Goal: Information Seeking & Learning: Find specific fact

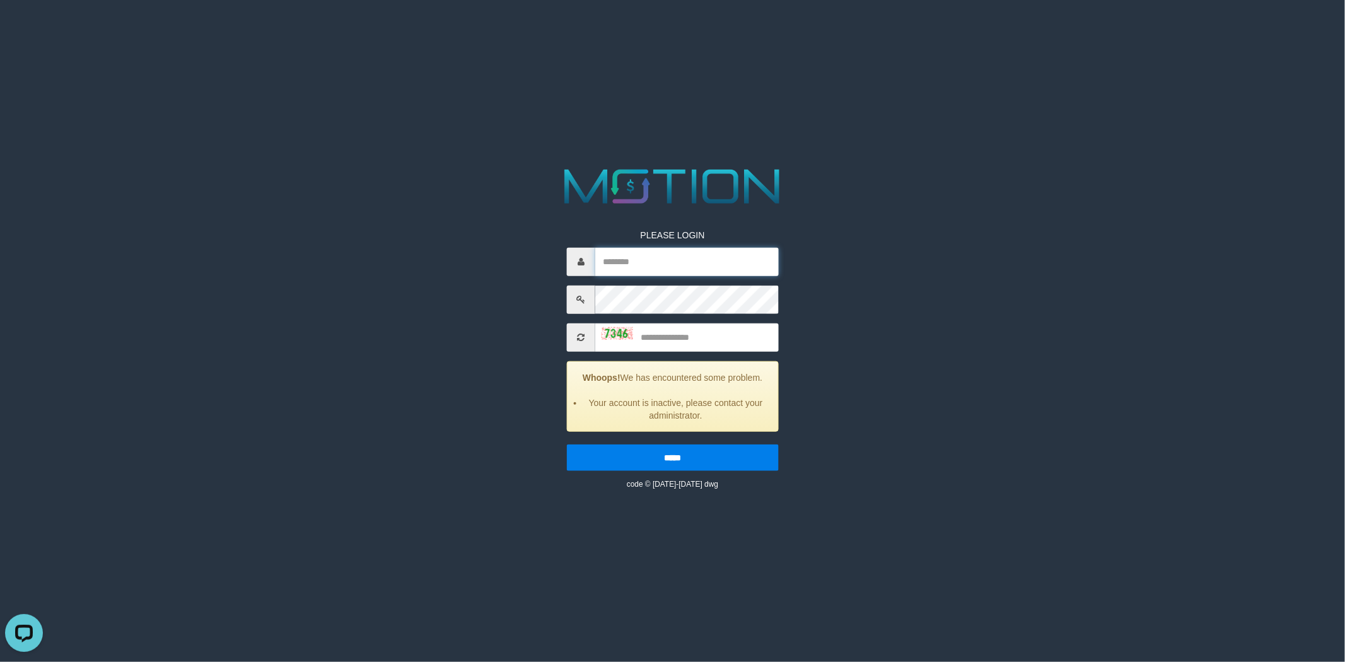
click at [678, 257] on input "text" at bounding box center [686, 261] width 183 height 28
type input "*********"
type input "****"
click at [567, 444] on input "*****" at bounding box center [673, 457] width 212 height 26
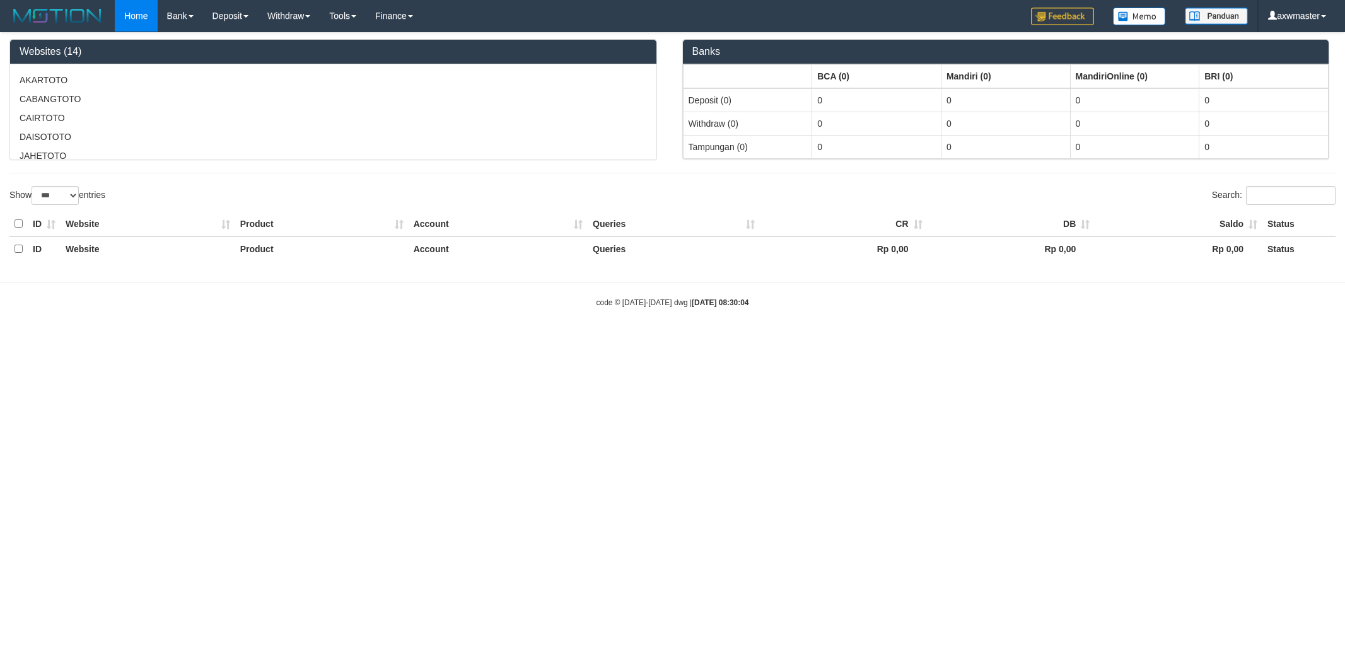
select select "***"
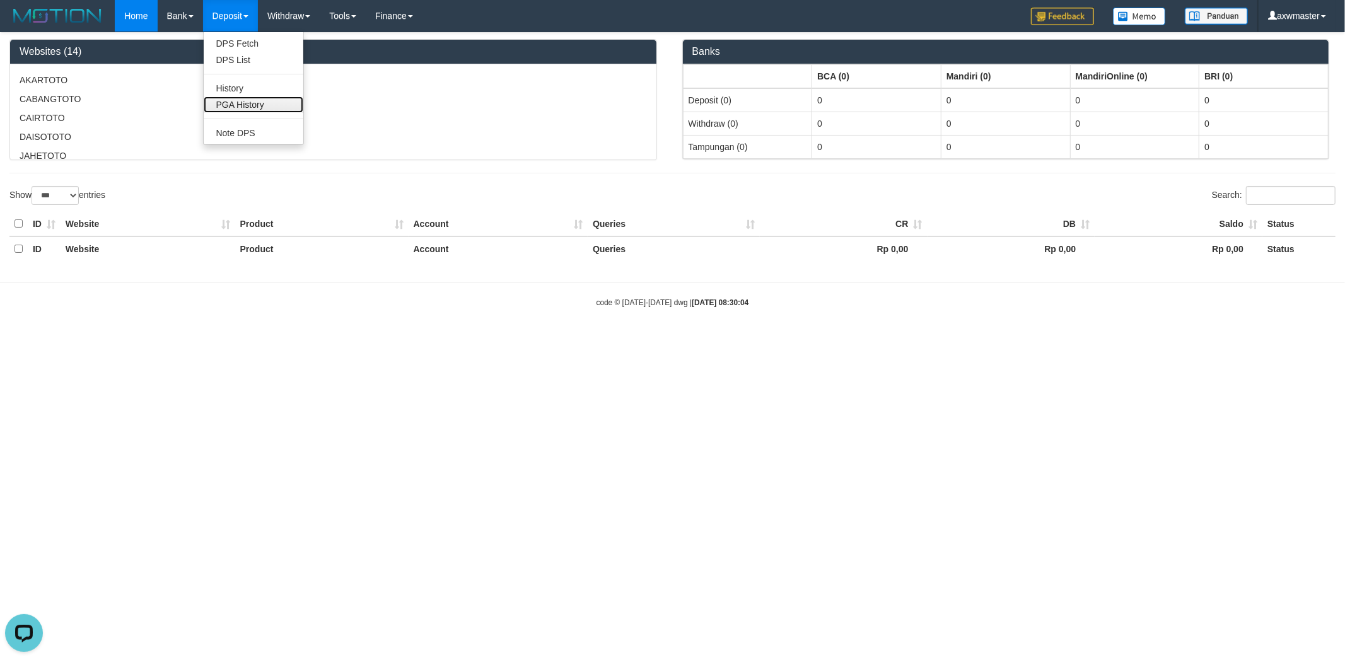
drag, startPoint x: 236, startPoint y: 98, endPoint x: 248, endPoint y: 102, distance: 12.6
click at [238, 98] on link "PGA History" at bounding box center [254, 104] width 100 height 16
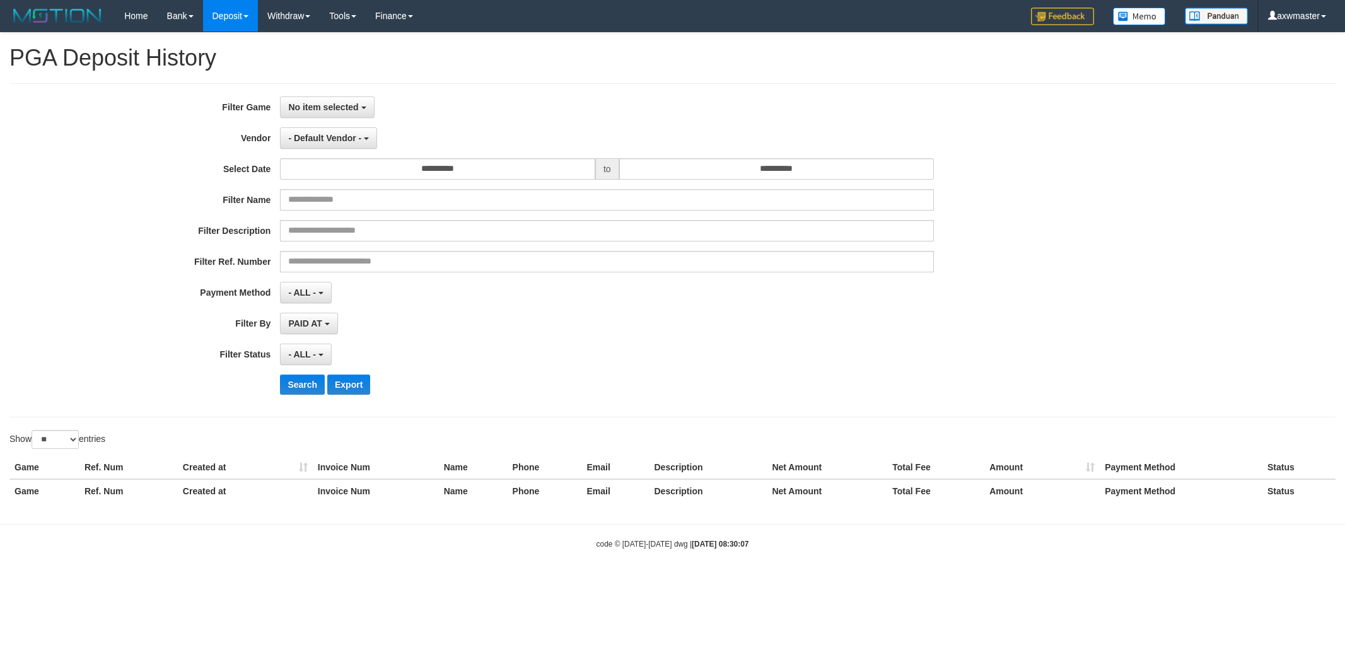
select select
select select "**"
click at [344, 105] on span "No item selected" at bounding box center [323, 107] width 70 height 10
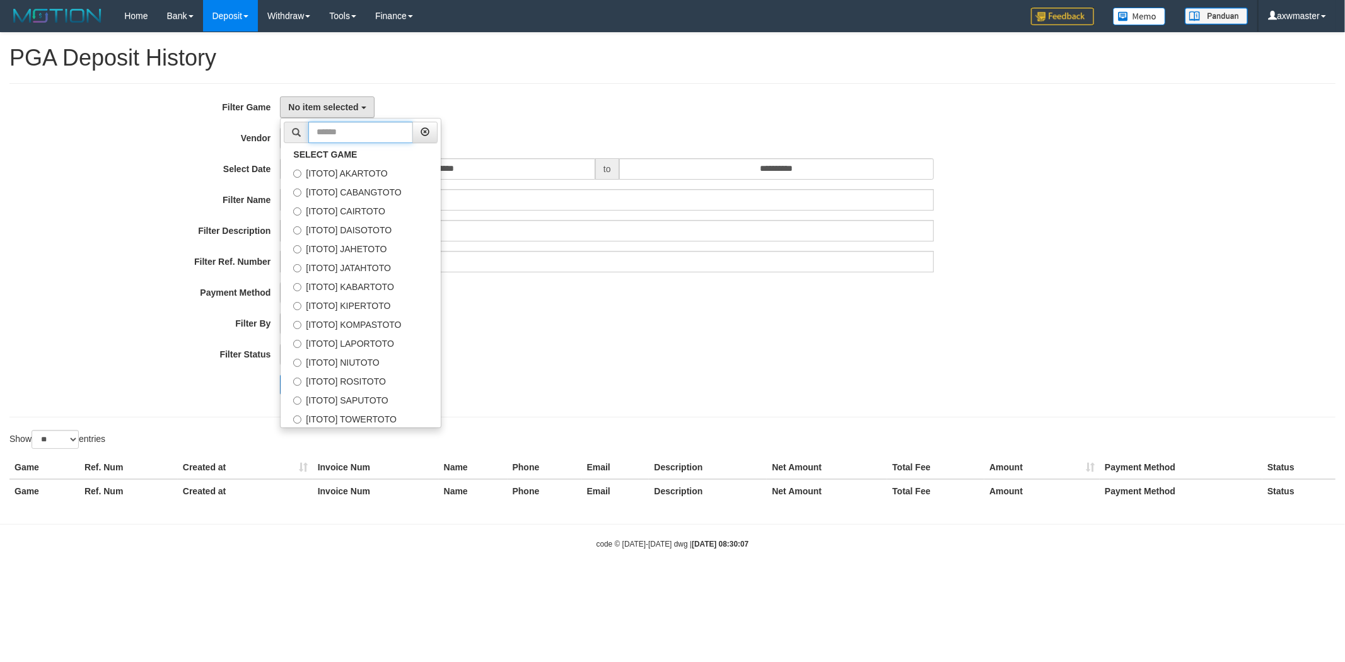
click at [359, 131] on input "text" at bounding box center [360, 132] width 105 height 21
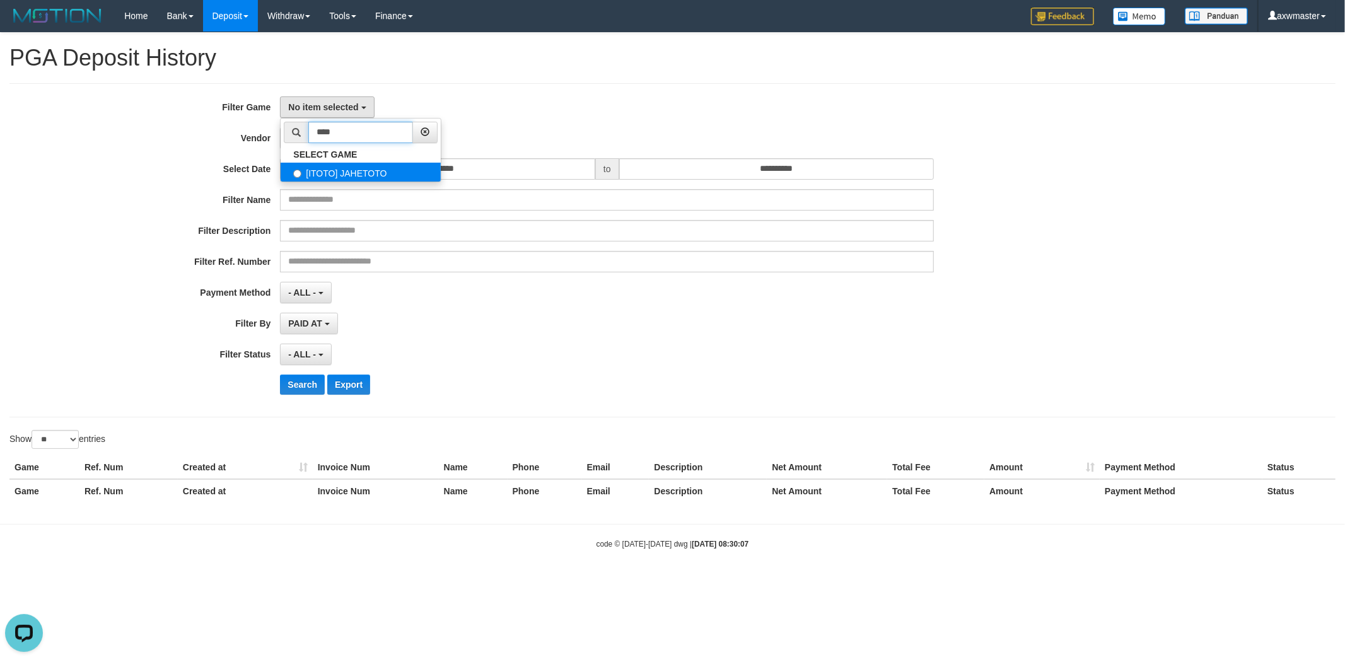
type input "****"
click at [385, 163] on label "[ITOTO] JAHETOTO" at bounding box center [361, 172] width 160 height 19
select select "***"
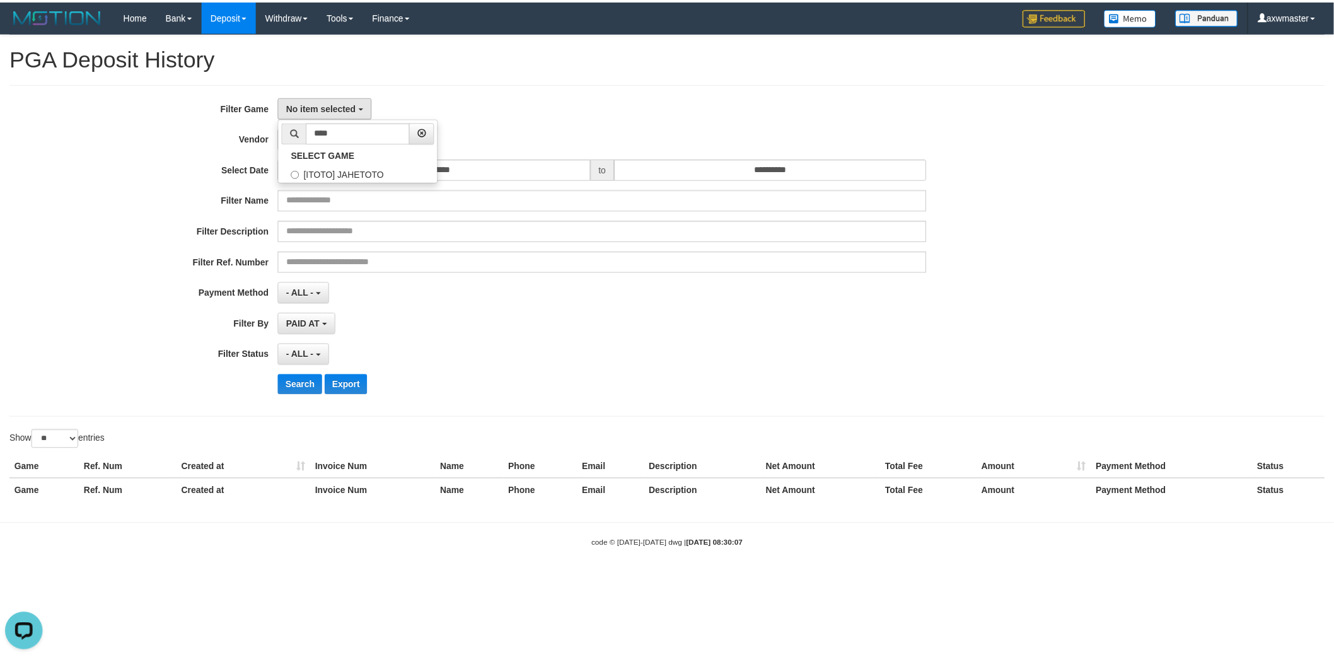
scroll to position [53, 0]
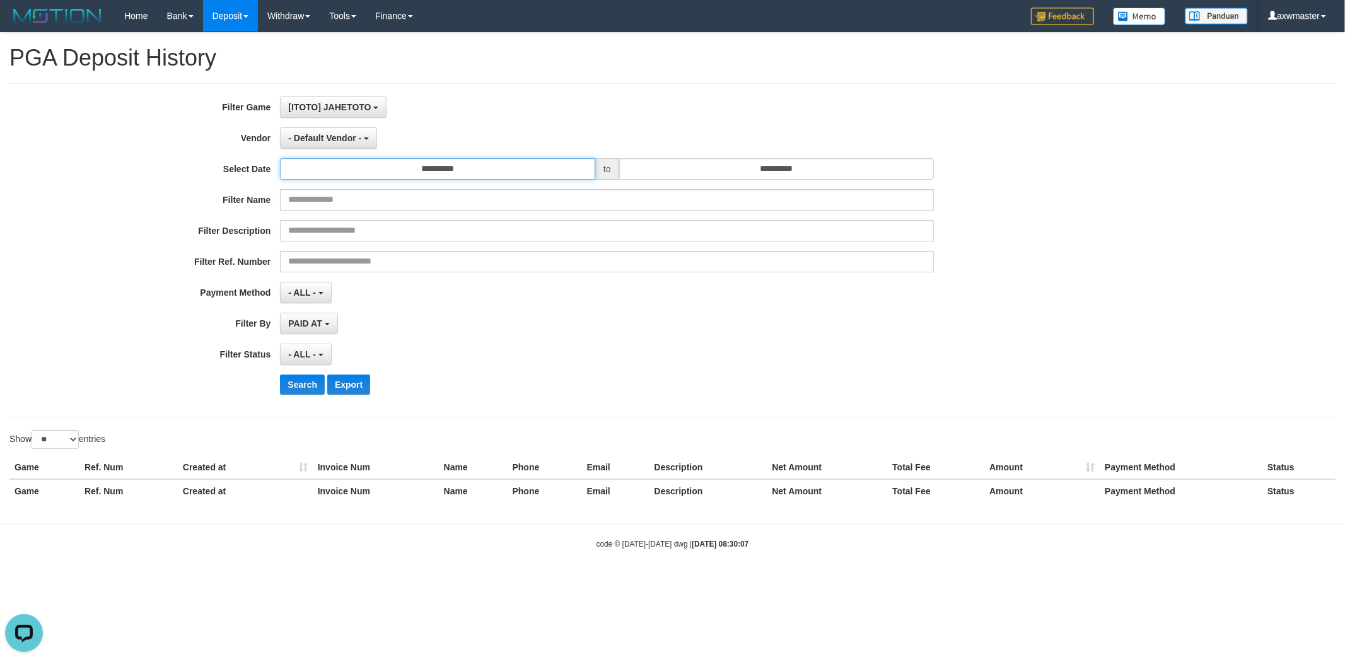
click at [479, 172] on input "**********" at bounding box center [437, 168] width 315 height 21
click at [308, 230] on td "30" at bounding box center [312, 232] width 18 height 19
type input "**********"
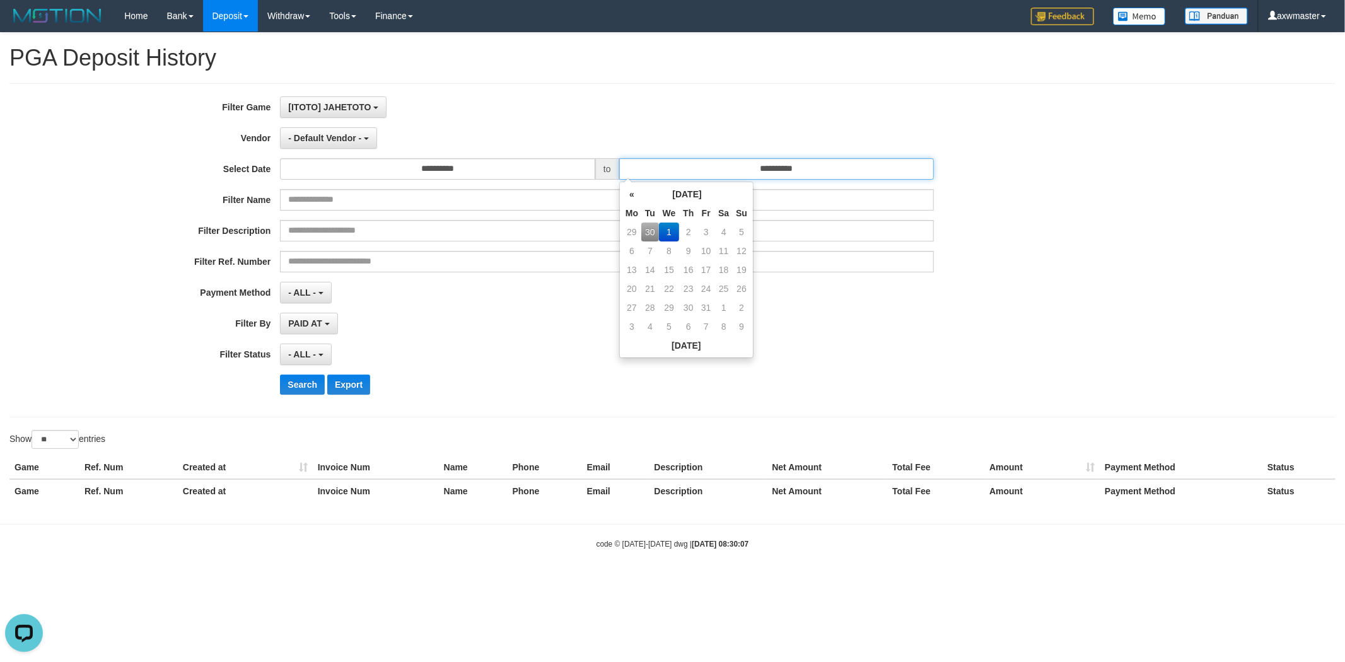
drag, startPoint x: 764, startPoint y: 177, endPoint x: 608, endPoint y: 199, distance: 156.7
click at [637, 187] on body "Toggle navigation Home Bank Account List Load By Website Group [ITOTO] AKARTOTO…" at bounding box center [672, 290] width 1345 height 581
paste input "text"
type input "**********"
click at [328, 323] on b "button" at bounding box center [327, 324] width 5 height 3
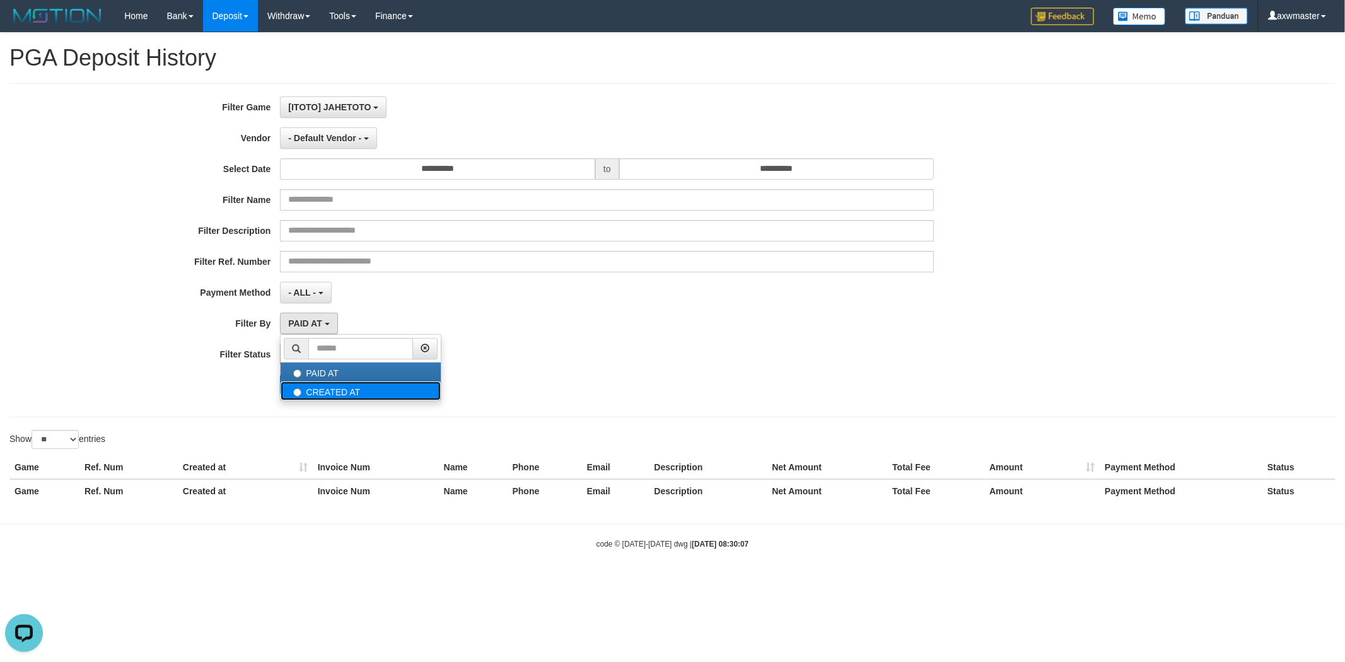
click at [347, 392] on label "CREATED AT" at bounding box center [361, 390] width 160 height 19
select select "*"
click at [298, 353] on span "- ALL -" at bounding box center [302, 354] width 28 height 10
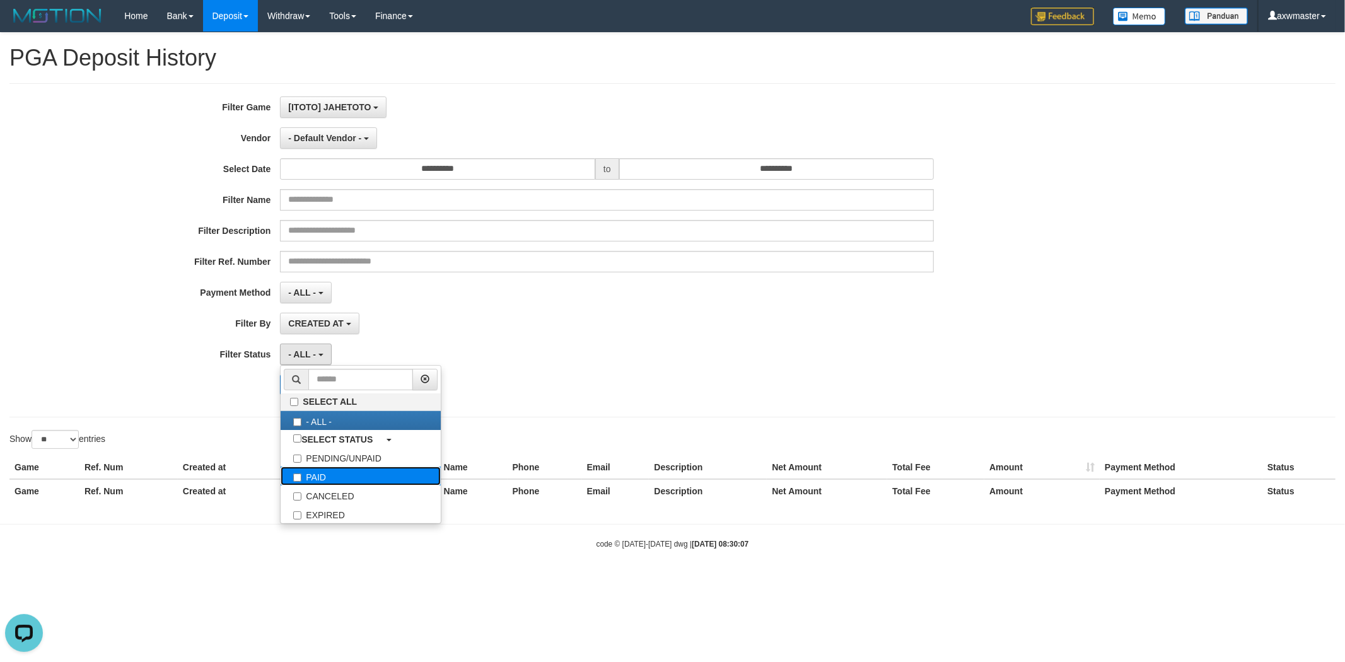
drag, startPoint x: 322, startPoint y: 476, endPoint x: 336, endPoint y: 472, distance: 14.6
click at [323, 476] on label "PAID" at bounding box center [361, 476] width 160 height 19
click at [515, 355] on div "- ALL - SELECT ALL - ALL - SELECT STATUS PENDING/UNPAID PAID CANCELED EXPIRED" at bounding box center [607, 354] width 654 height 21
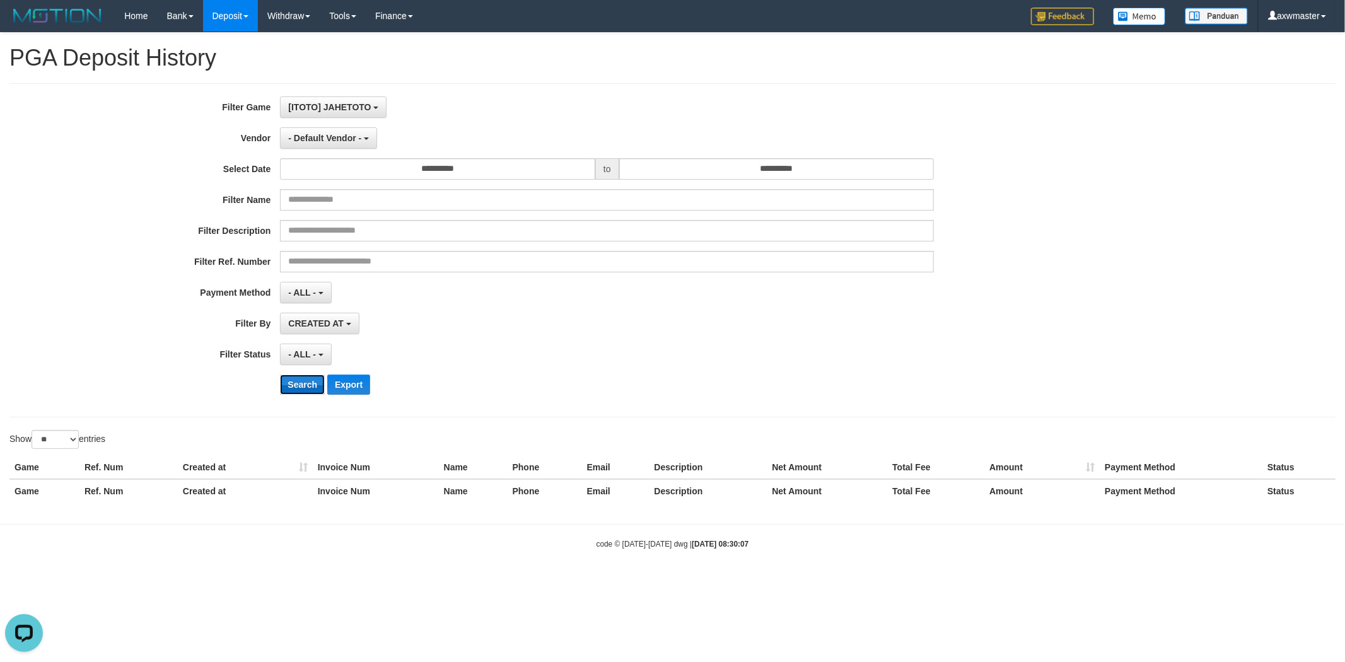
click at [297, 389] on button "Search" at bounding box center [302, 385] width 45 height 20
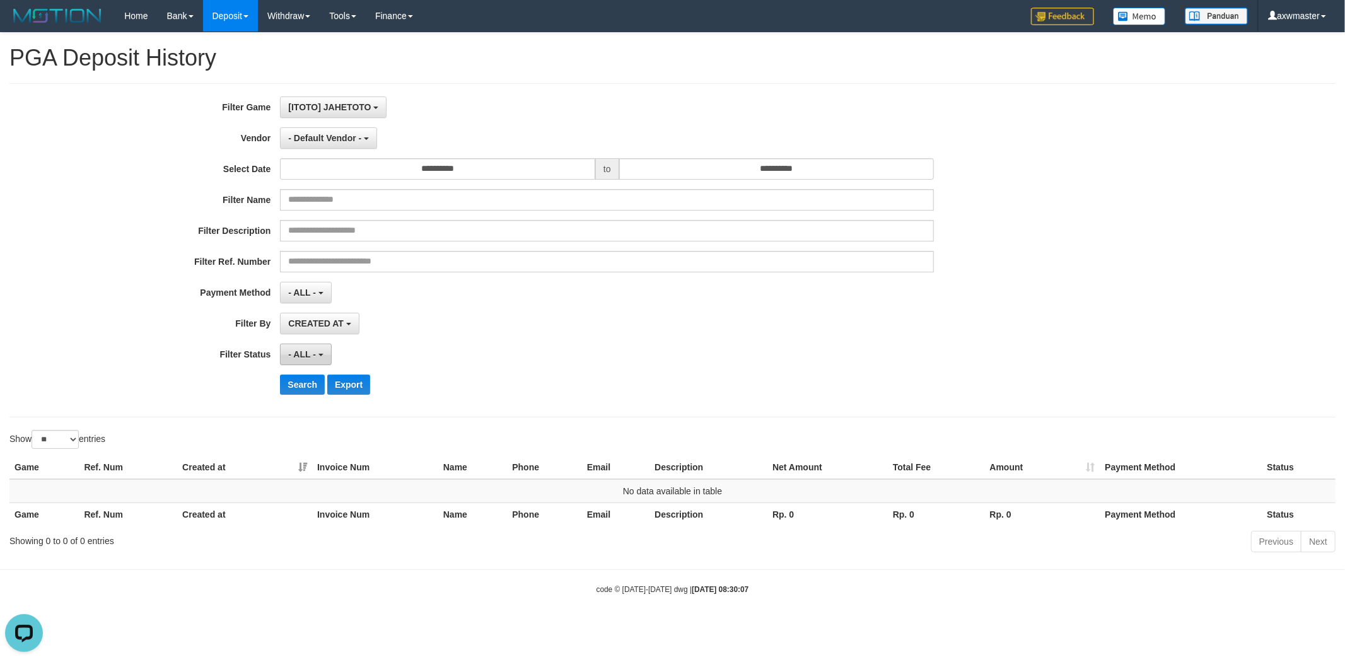
click at [308, 349] on span "- ALL -" at bounding box center [302, 354] width 28 height 10
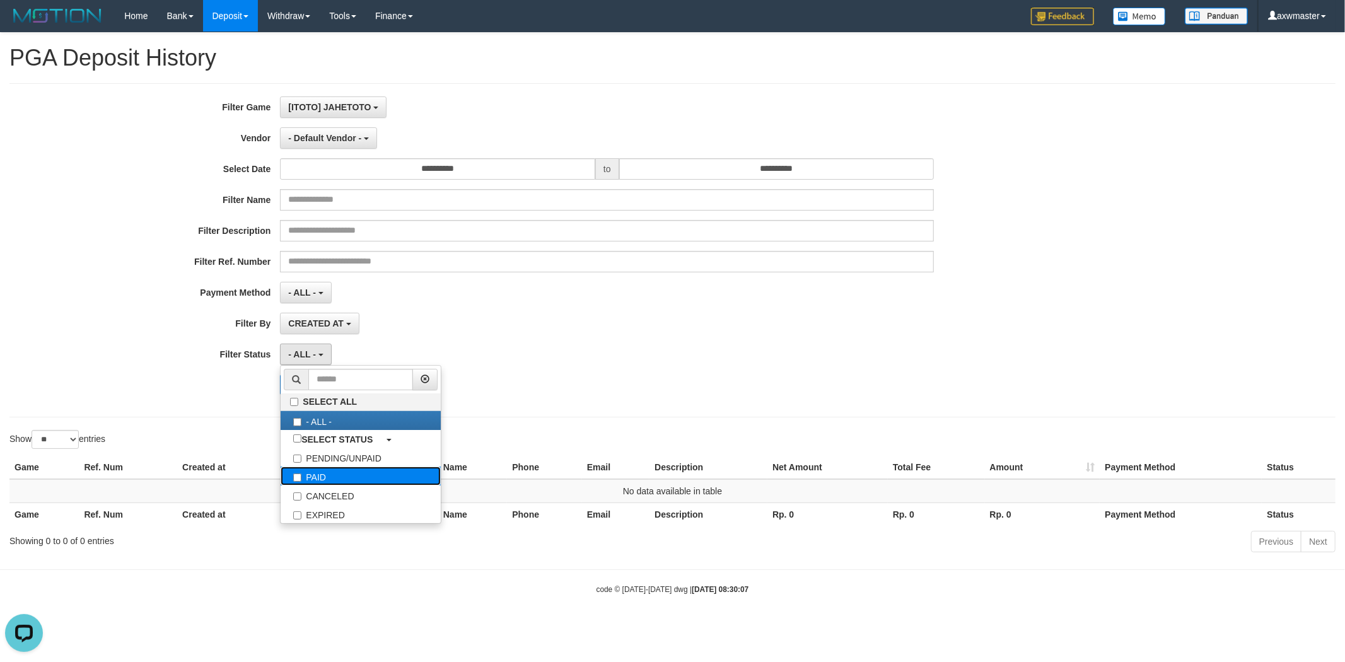
click at [306, 471] on label "PAID" at bounding box center [361, 476] width 160 height 19
select select "*"
drag, startPoint x: 498, startPoint y: 318, endPoint x: 493, endPoint y: 323, distance: 6.7
click at [499, 318] on div "CREATED AT PAID AT CREATED AT" at bounding box center [607, 323] width 654 height 21
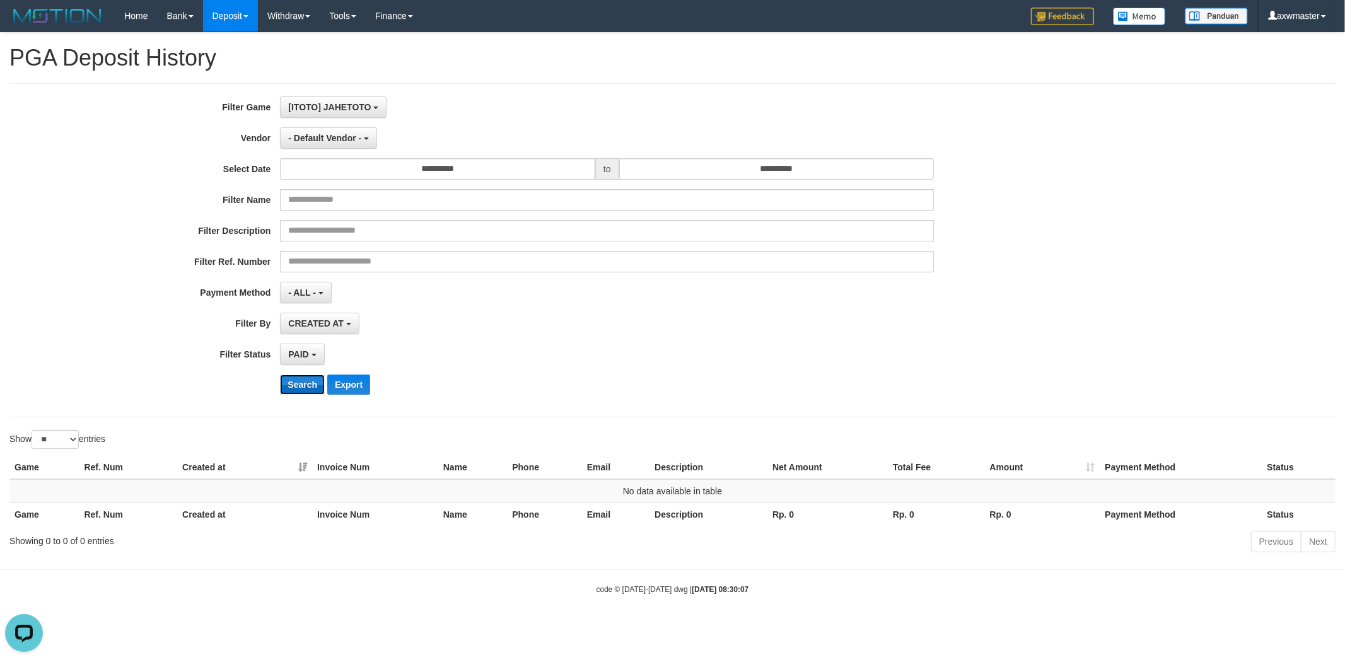
click at [310, 388] on button "Search" at bounding box center [302, 385] width 45 height 20
click at [357, 145] on button "- Default Vendor -" at bounding box center [328, 137] width 97 height 21
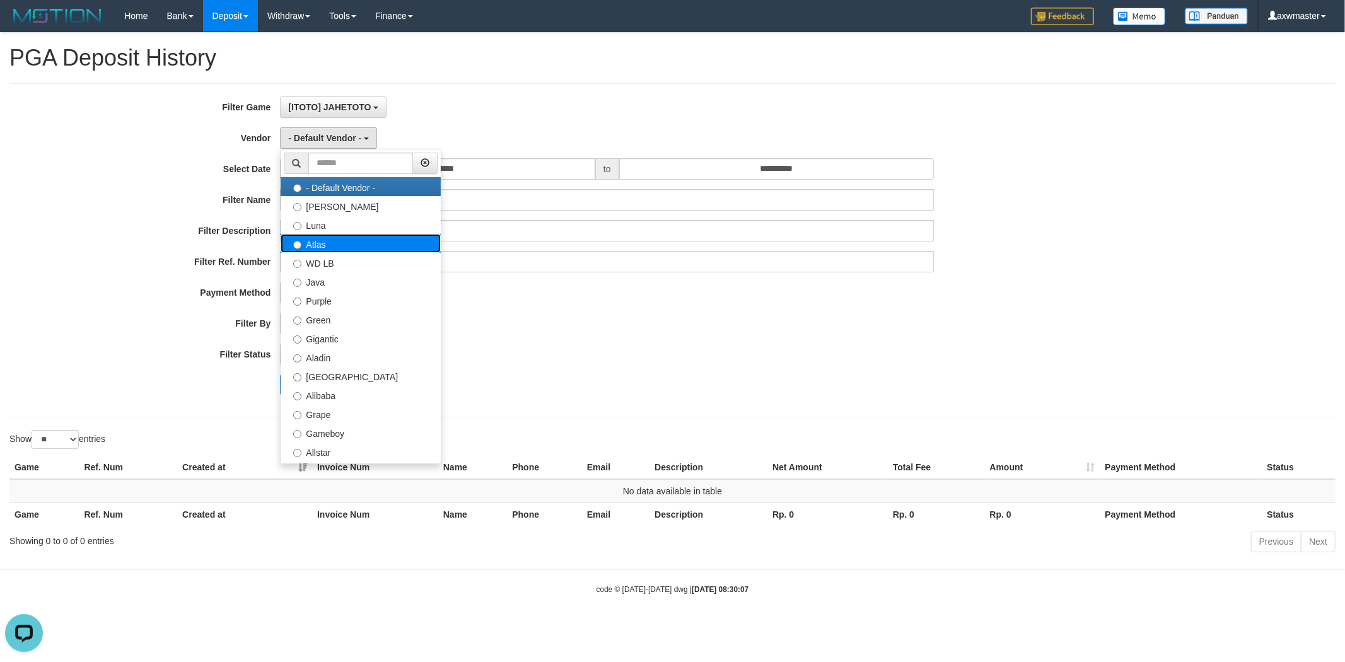
click at [348, 238] on label "Atlas" at bounding box center [361, 243] width 160 height 19
select select "**********"
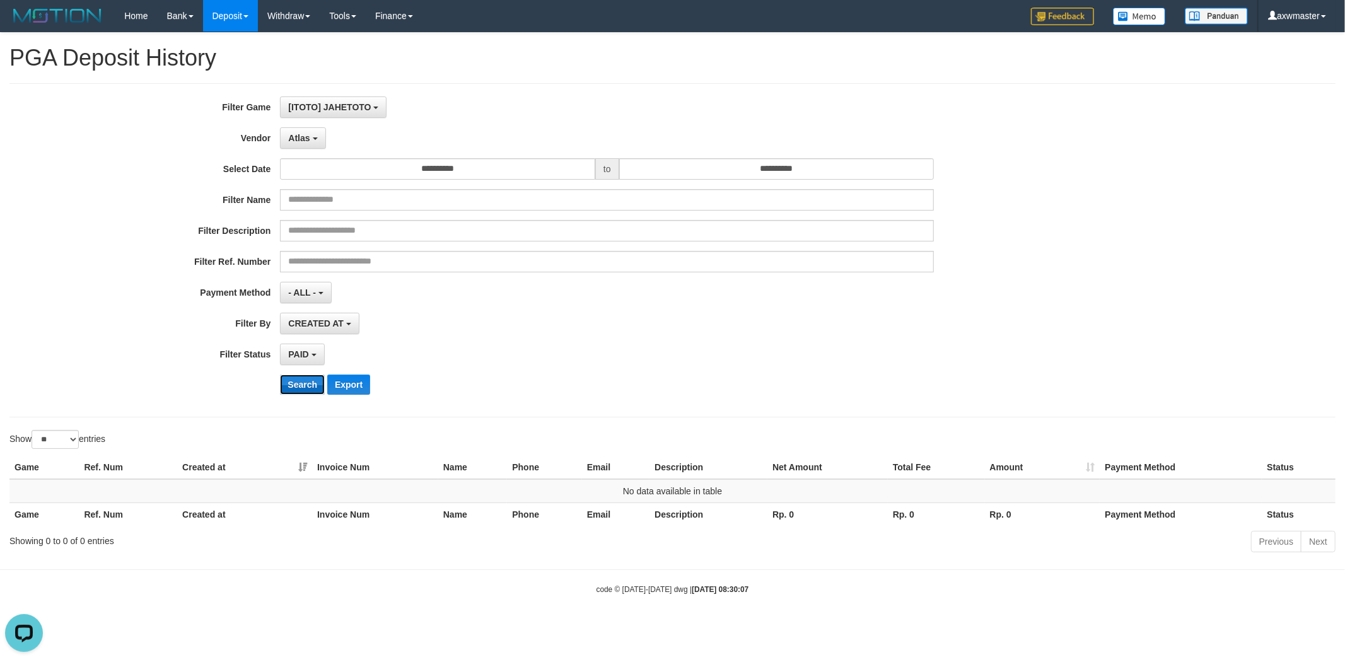
click at [316, 382] on button "Search" at bounding box center [302, 385] width 45 height 20
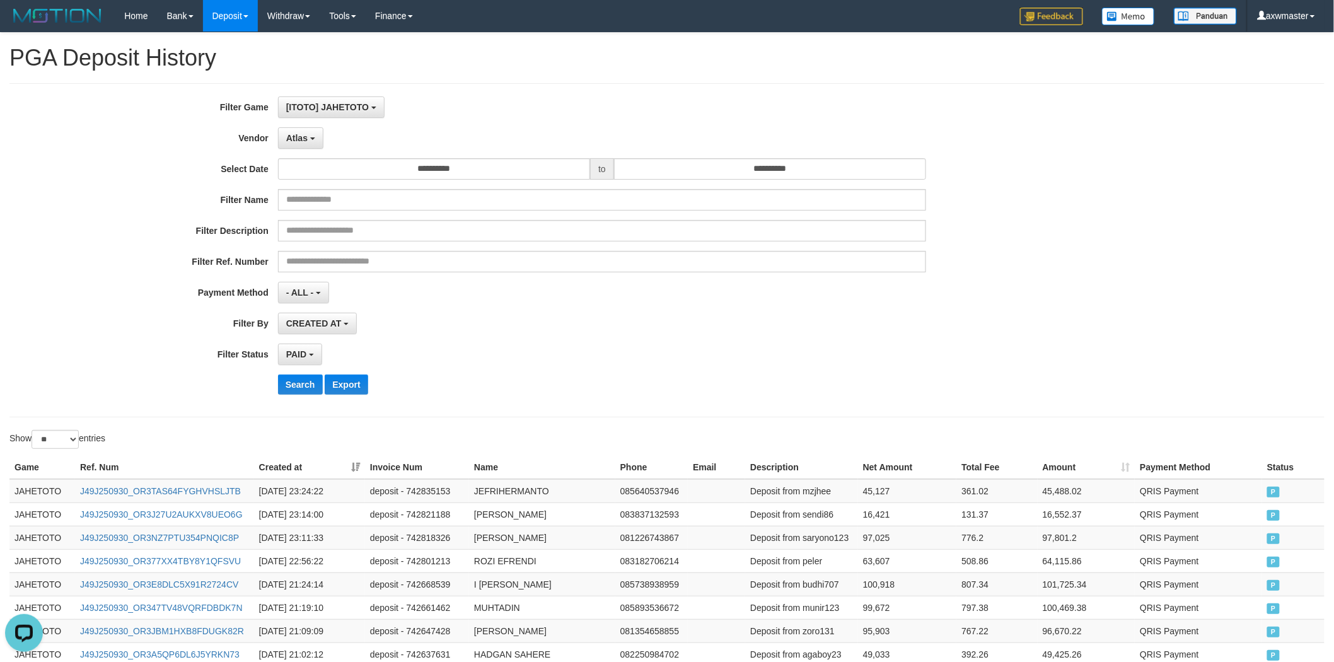
click at [82, 444] on label "Show ** ** ** *** entries" at bounding box center [57, 439] width 96 height 19
click at [79, 444] on select "** ** ** ***" at bounding box center [55, 439] width 47 height 19
click at [59, 442] on select "** ** ** ***" at bounding box center [55, 439] width 47 height 19
select select "***"
click at [33, 431] on select "** ** ** ***" at bounding box center [55, 439] width 47 height 19
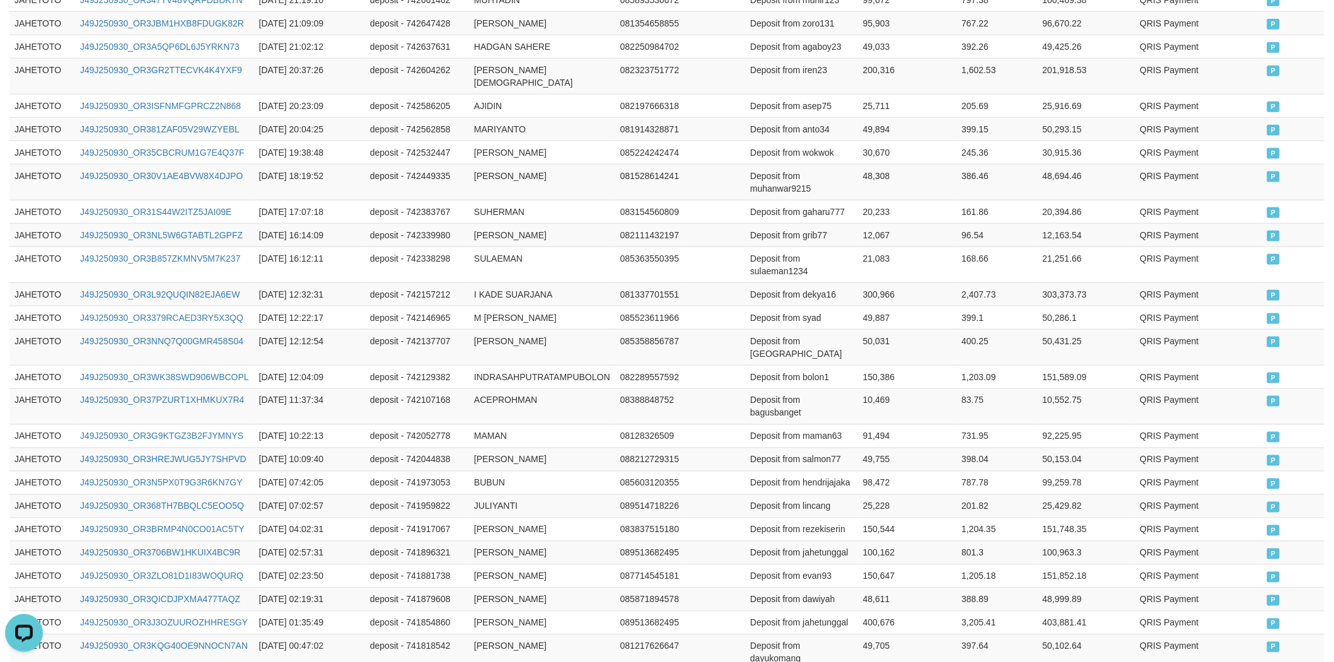
scroll to position [863, 0]
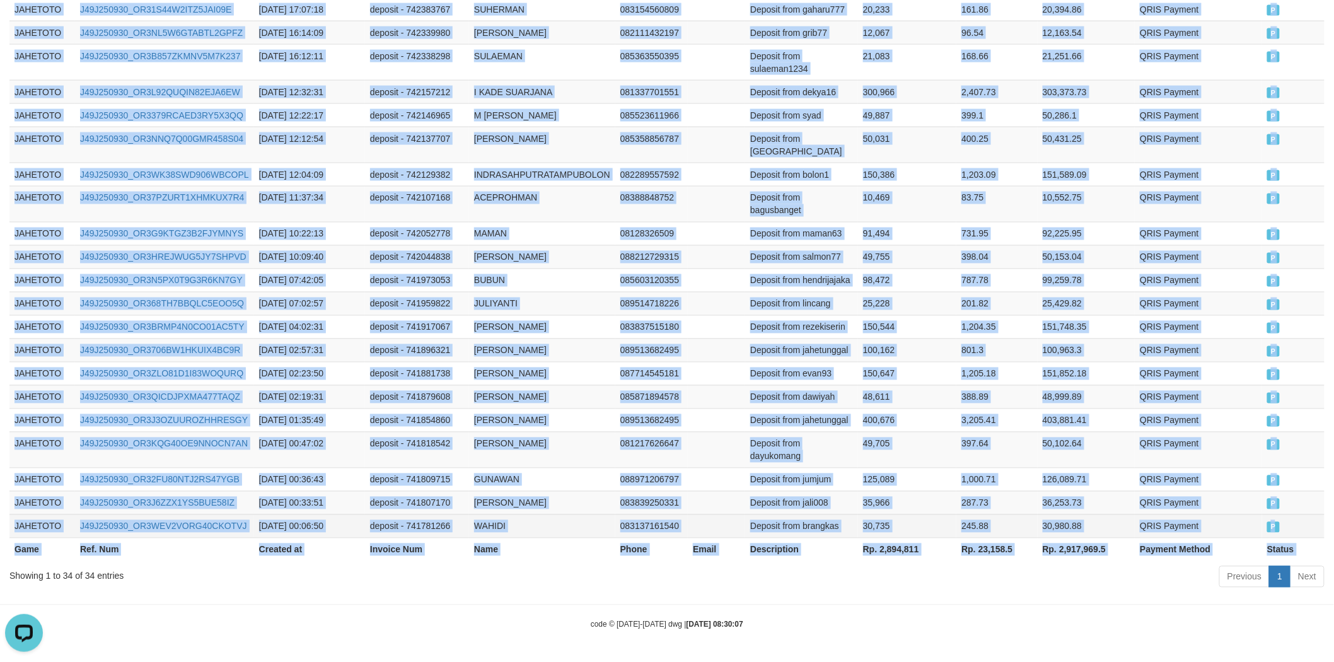
drag, startPoint x: 16, startPoint y: 468, endPoint x: 1278, endPoint y: 521, distance: 1262.8
click at [1278, 521] on table "Game Ref. Num Created at Invoice Num Name Phone Email Description Net Amount To…" at bounding box center [666, 104] width 1315 height 916
copy table "Game Ref. Num Created at Invoice Num Name Phone Email Description Net Amount To…"
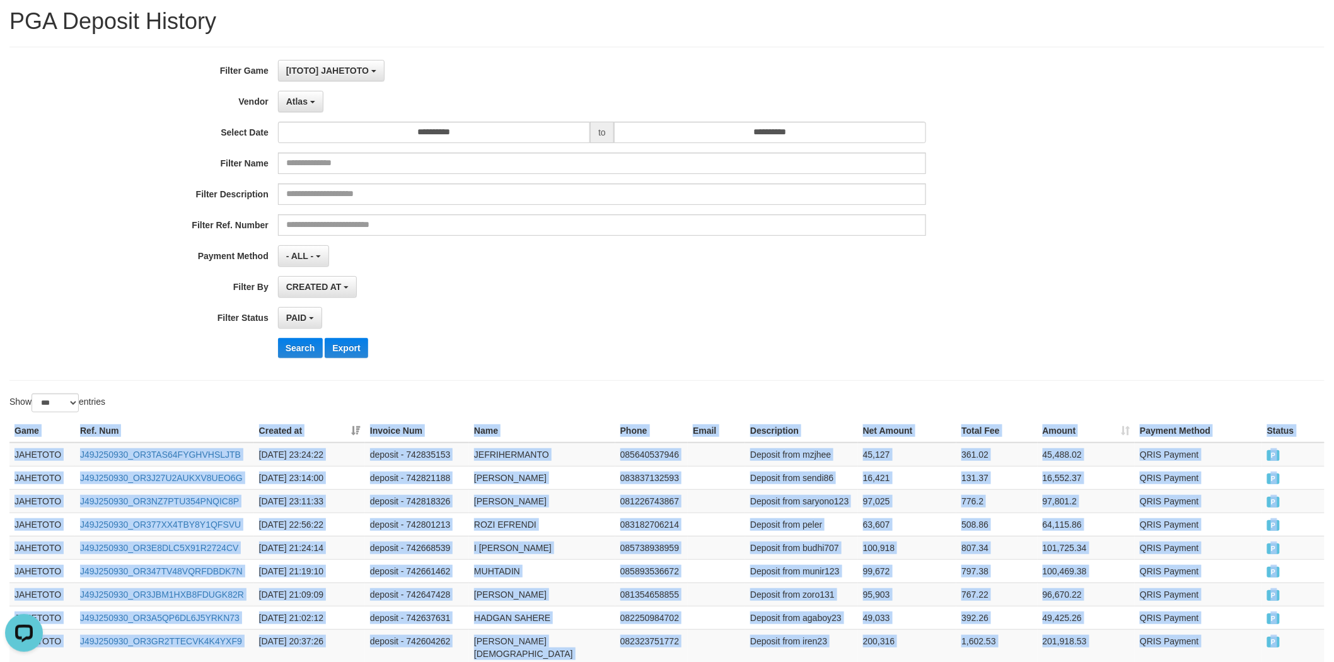
scroll to position [0, 0]
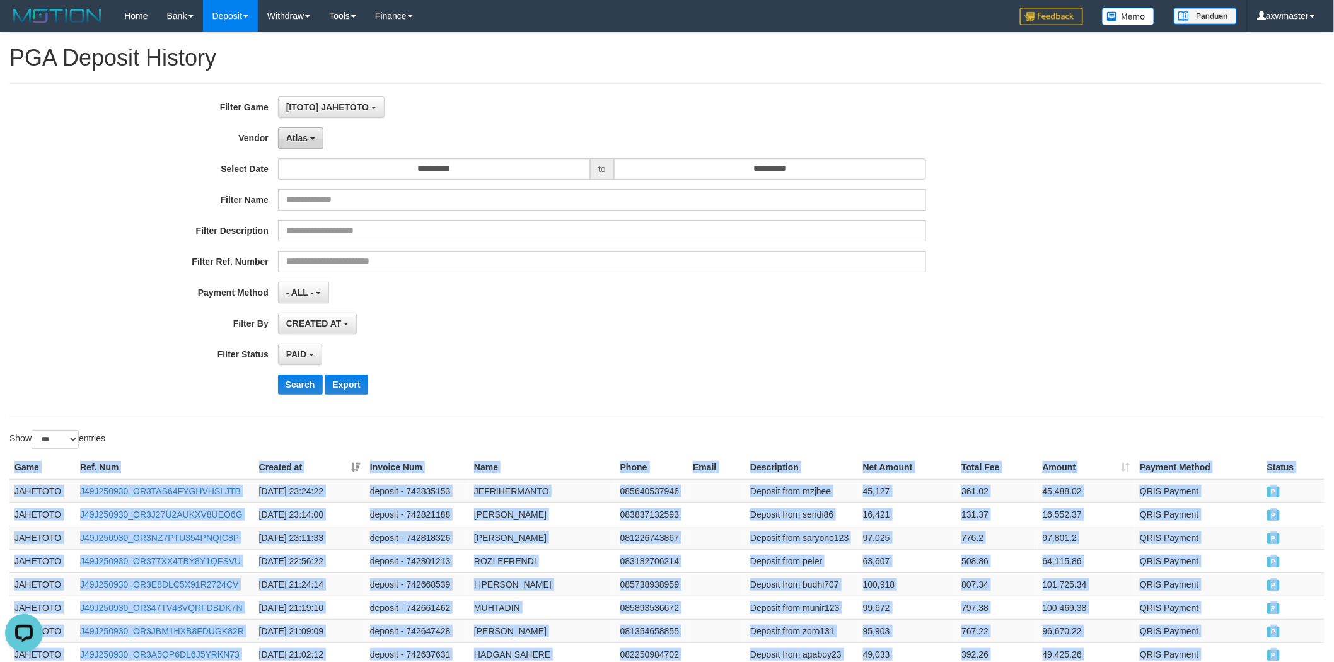
click at [307, 145] on button "Atlas" at bounding box center [300, 137] width 45 height 21
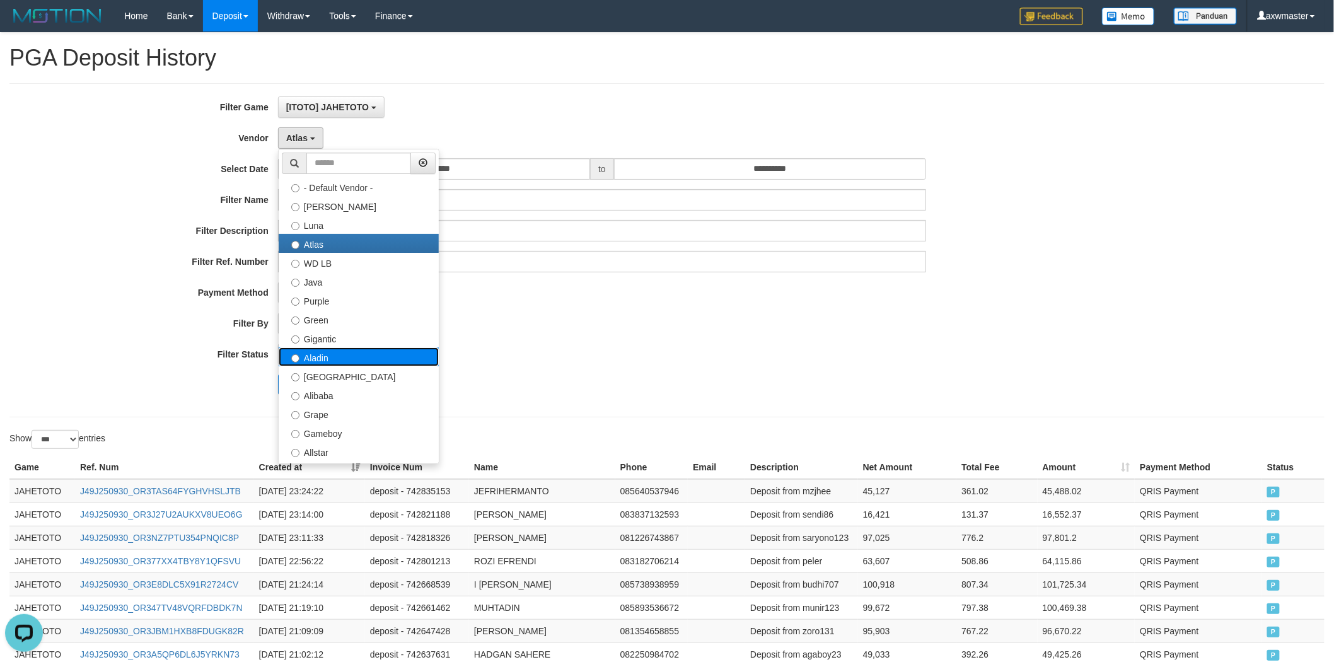
click at [332, 348] on label "Aladin" at bounding box center [359, 356] width 160 height 19
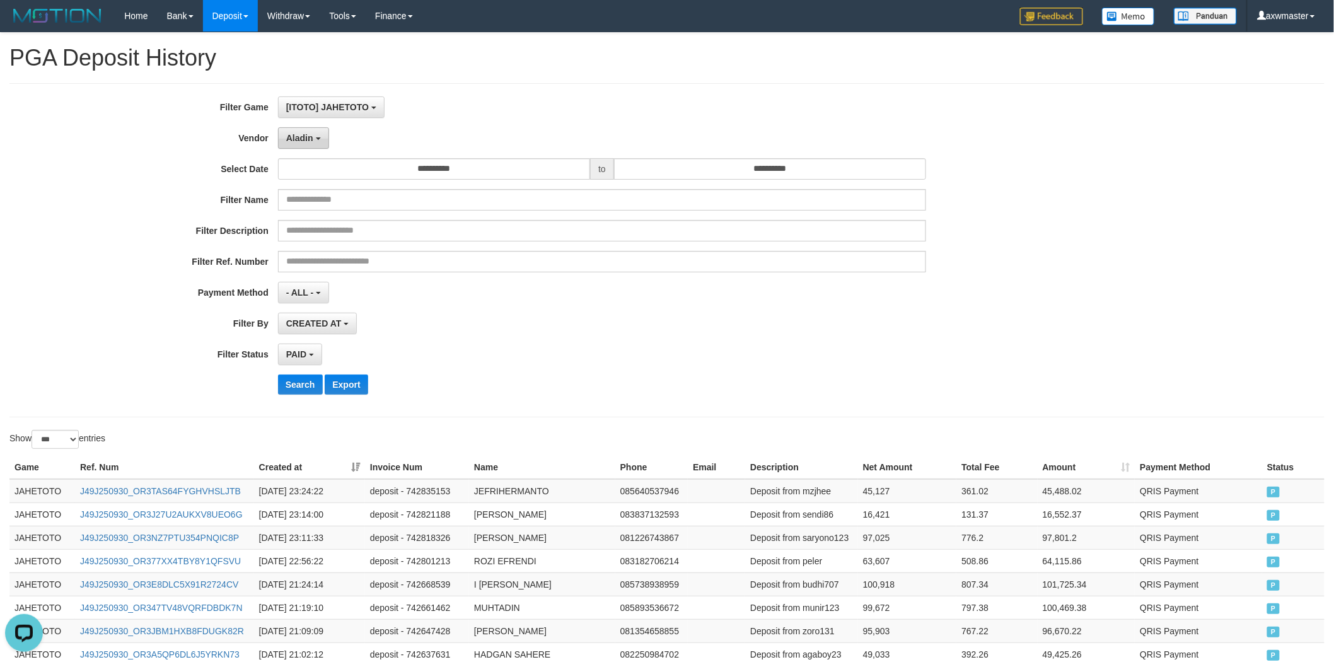
click at [307, 139] on span "Aladin" at bounding box center [299, 138] width 27 height 10
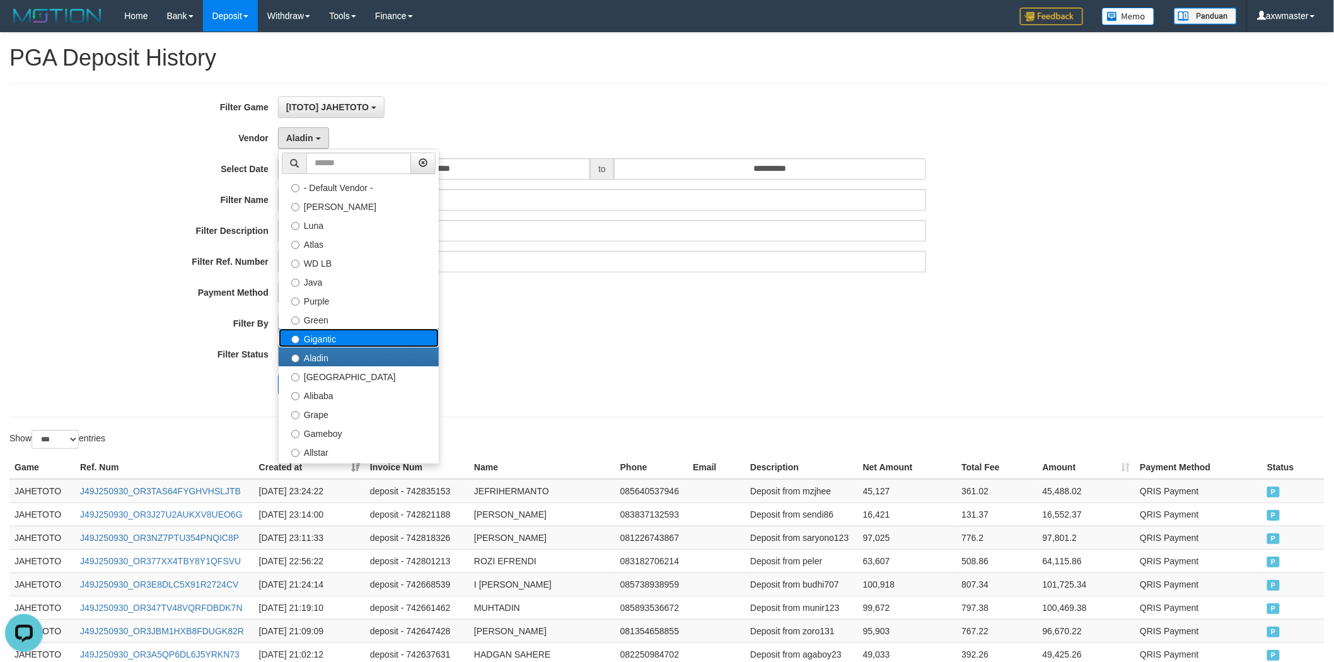
click at [330, 330] on label "Gigantic" at bounding box center [359, 338] width 160 height 19
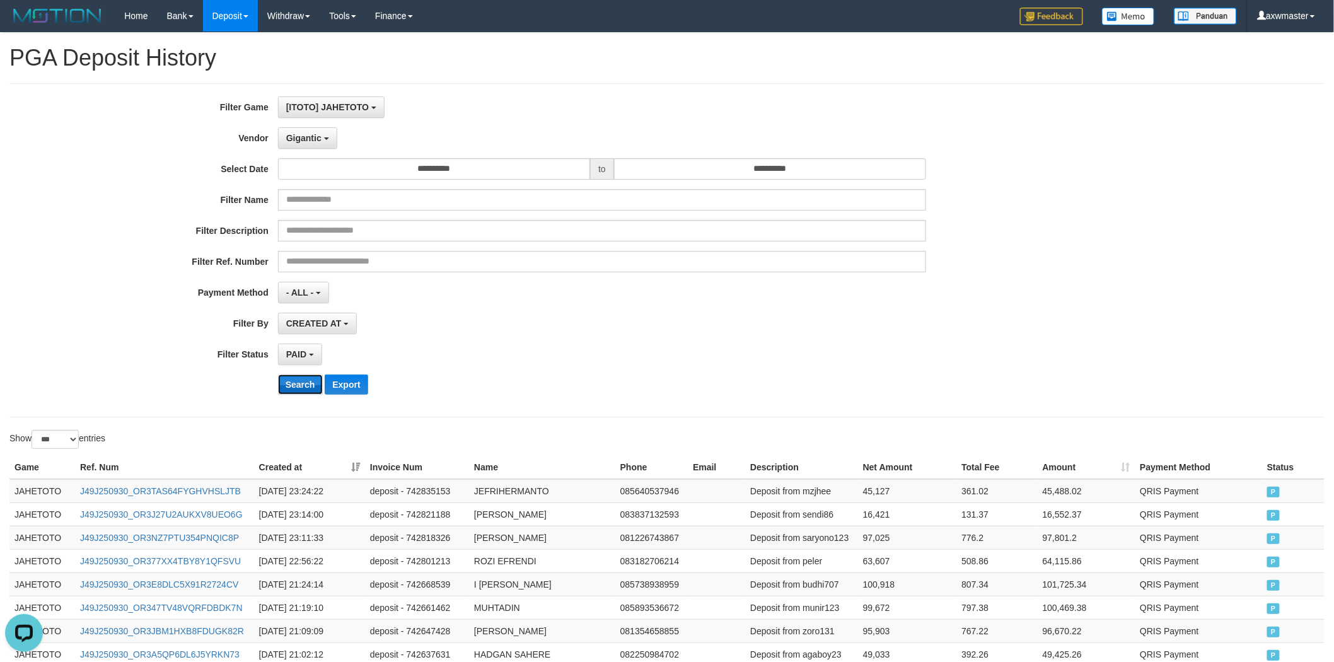
click at [301, 383] on button "Search" at bounding box center [300, 385] width 45 height 20
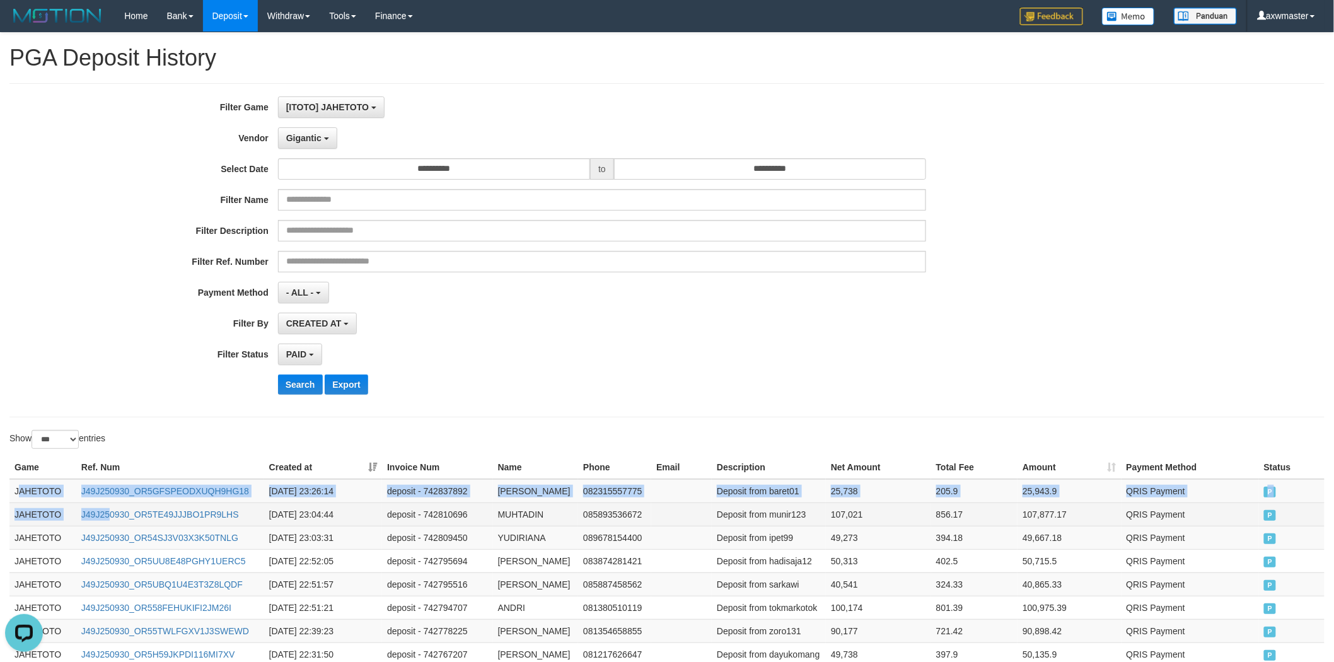
drag, startPoint x: 39, startPoint y: 503, endPoint x: 109, endPoint y: 533, distance: 76.0
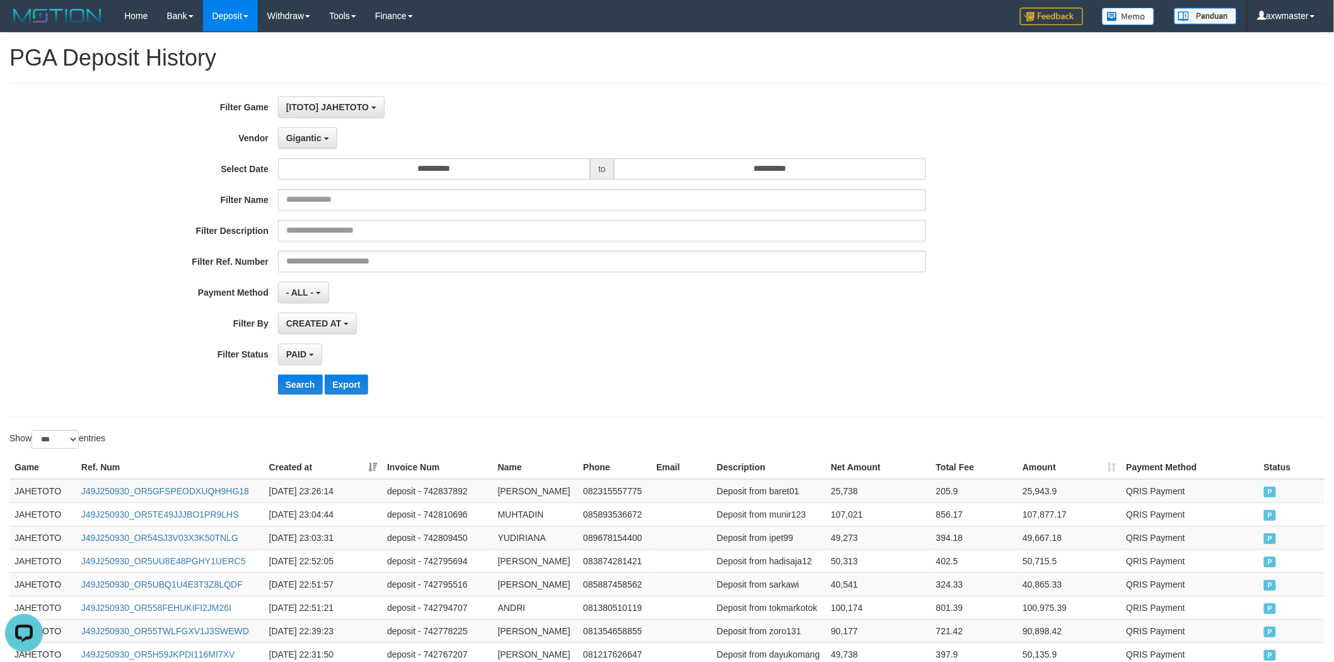
click at [188, 448] on div "Show ** ** ** *** entries" at bounding box center [333, 441] width 648 height 22
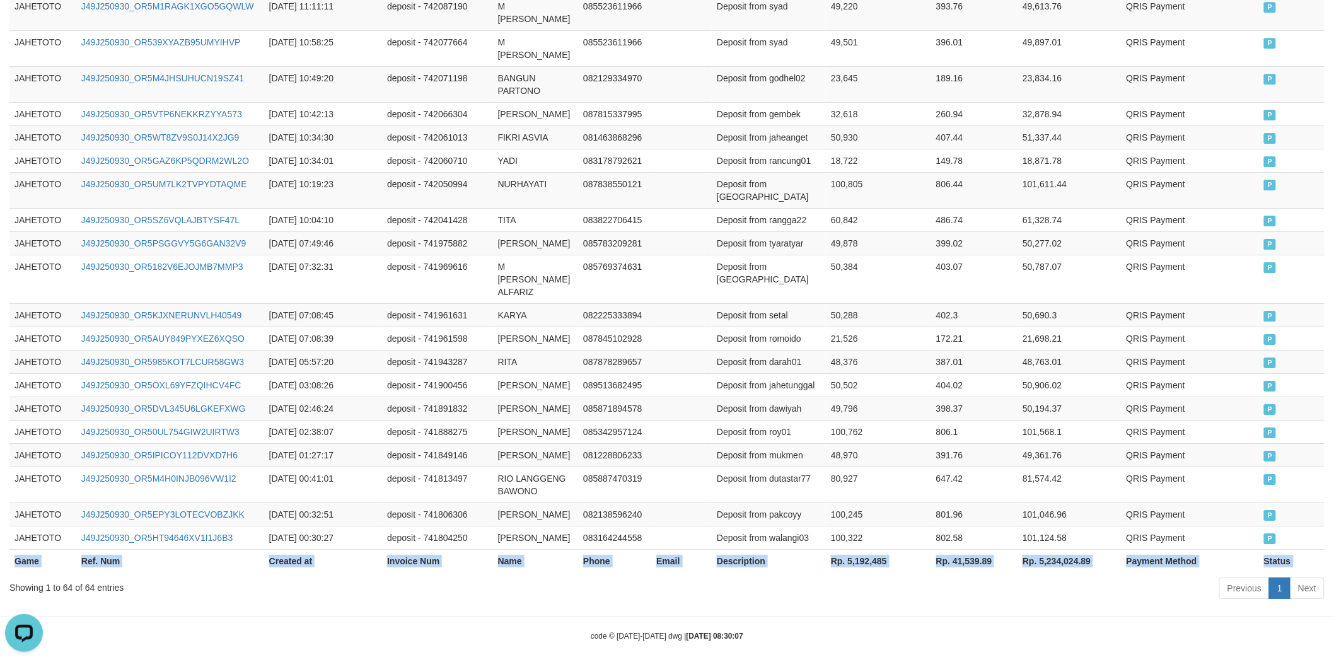
scroll to position [1804, 0]
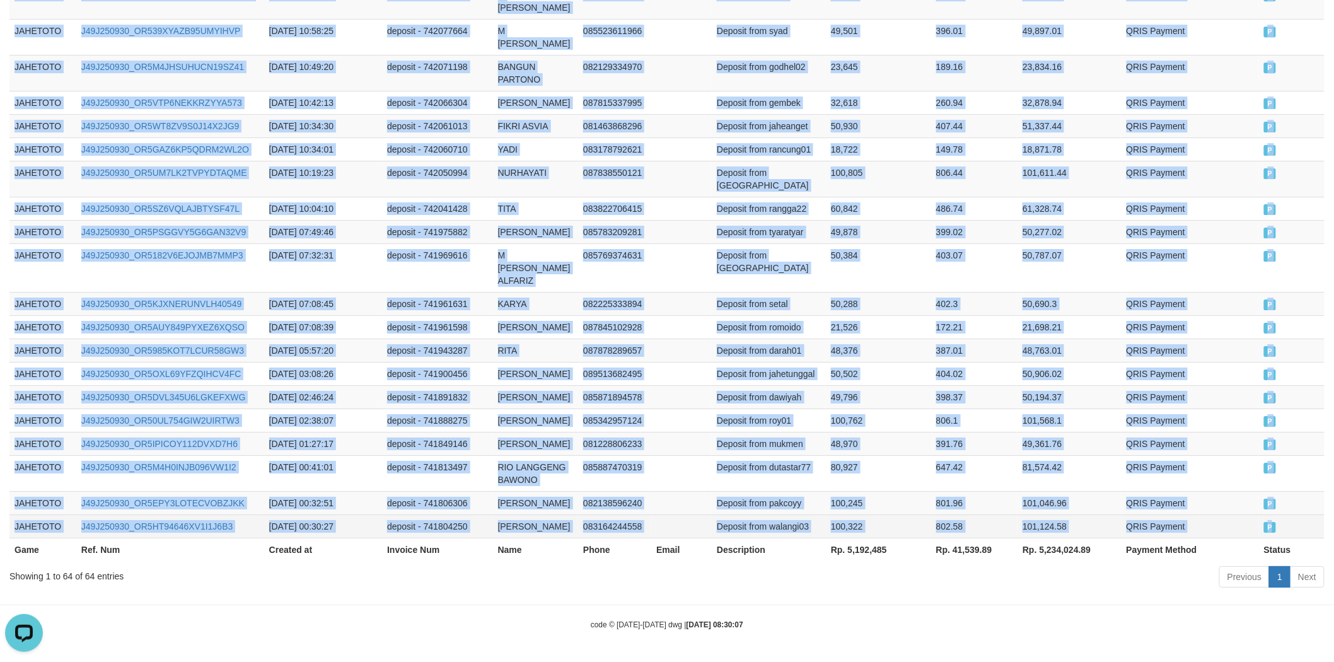
drag, startPoint x: 18, startPoint y: 494, endPoint x: 1299, endPoint y: 507, distance: 1281.3
copy tbody "JAHETOTO J49J250930_OR5GFSPEODXUQH9HG18 [DATE] 23:26:14 deposit - 742837892 ANJ…"
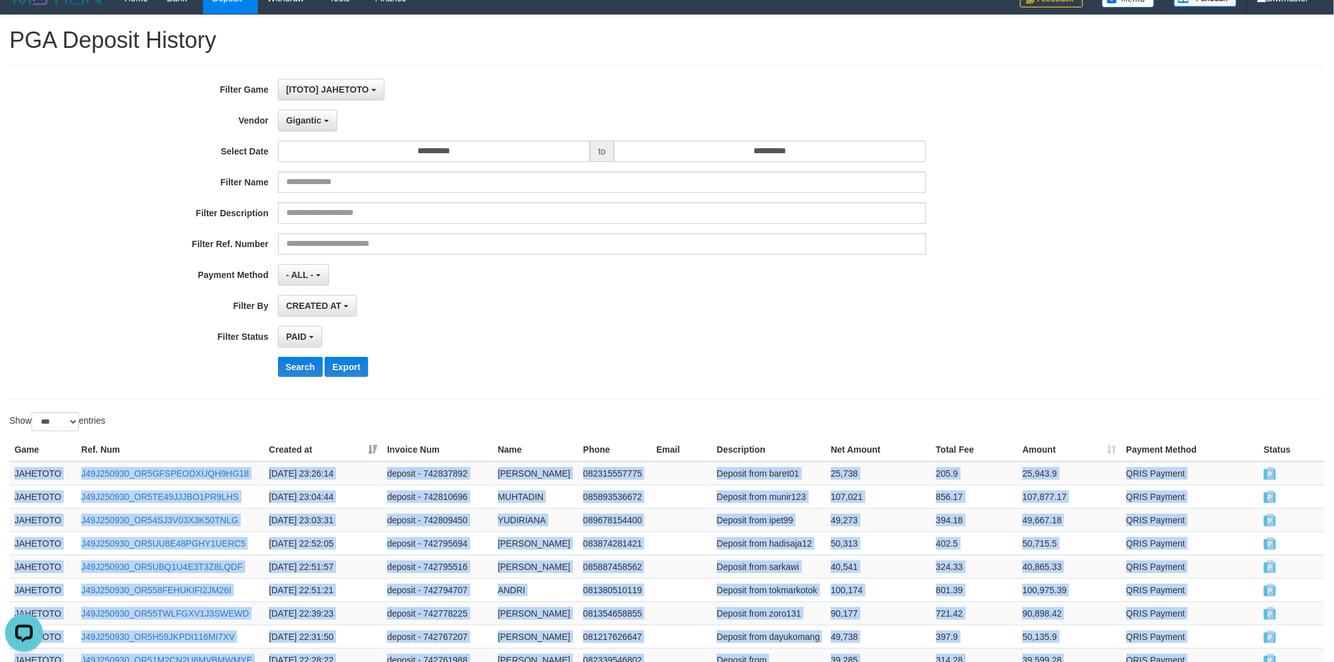
scroll to position [0, 0]
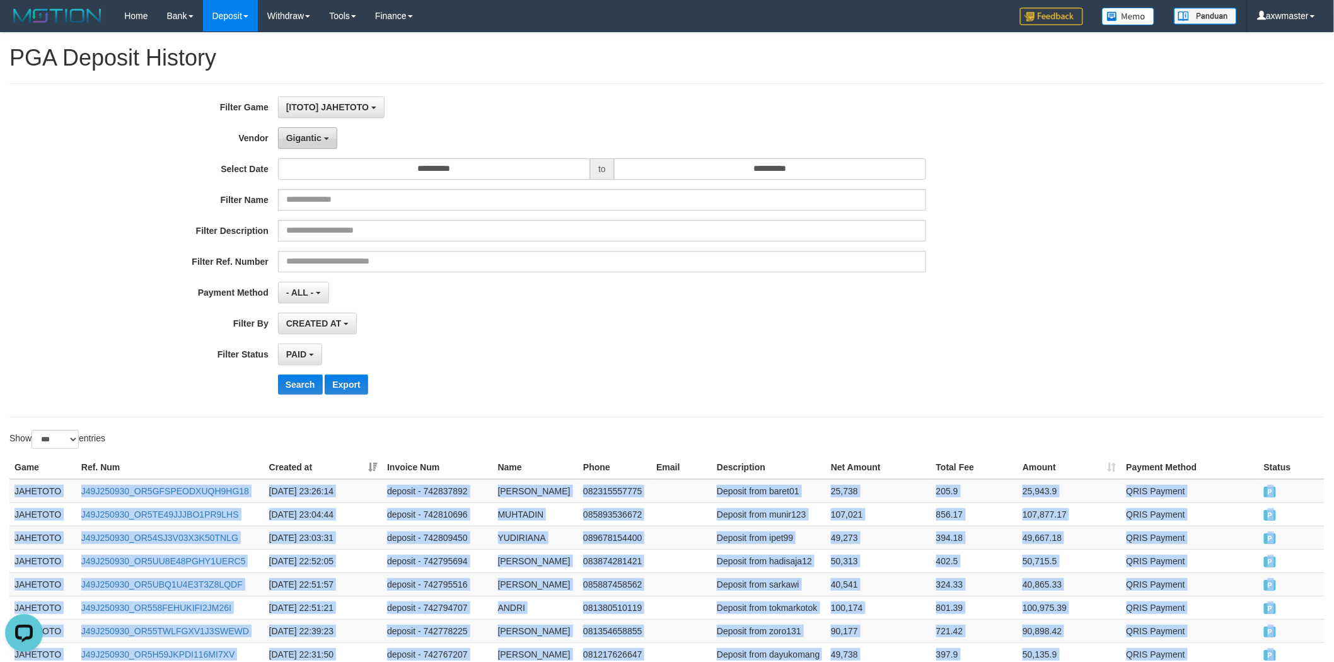
click at [318, 143] on button "Gigantic" at bounding box center [307, 137] width 59 height 21
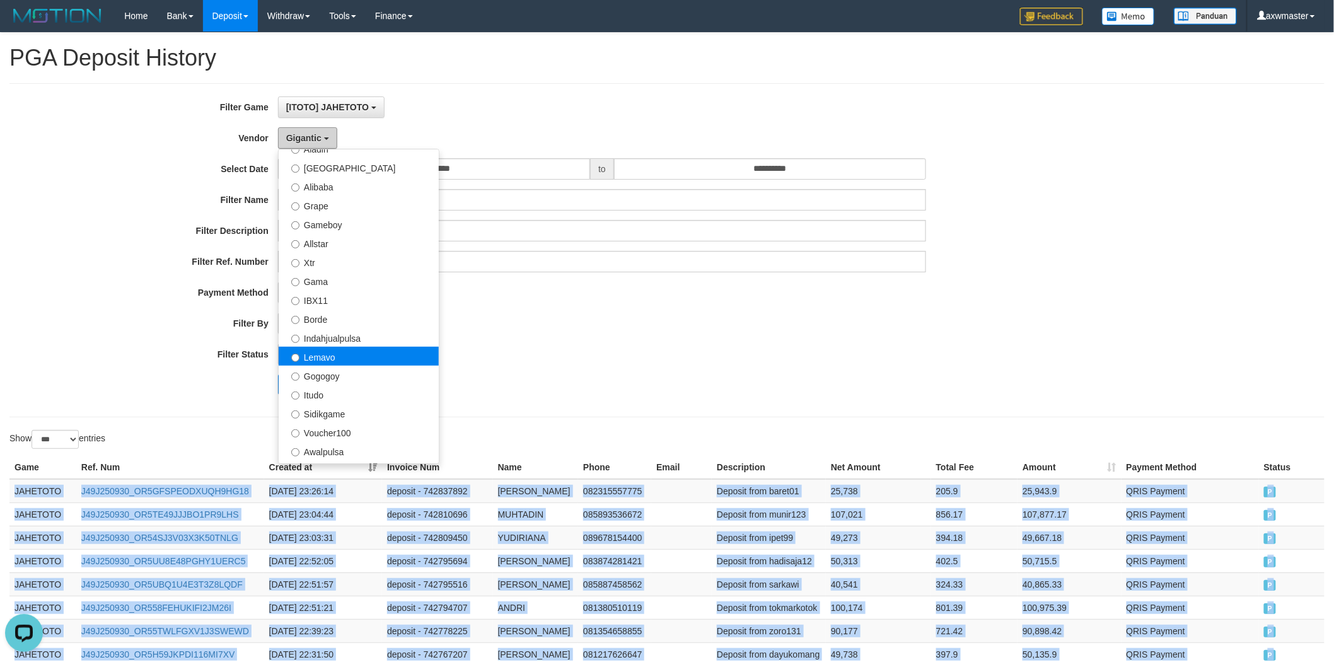
scroll to position [210, 0]
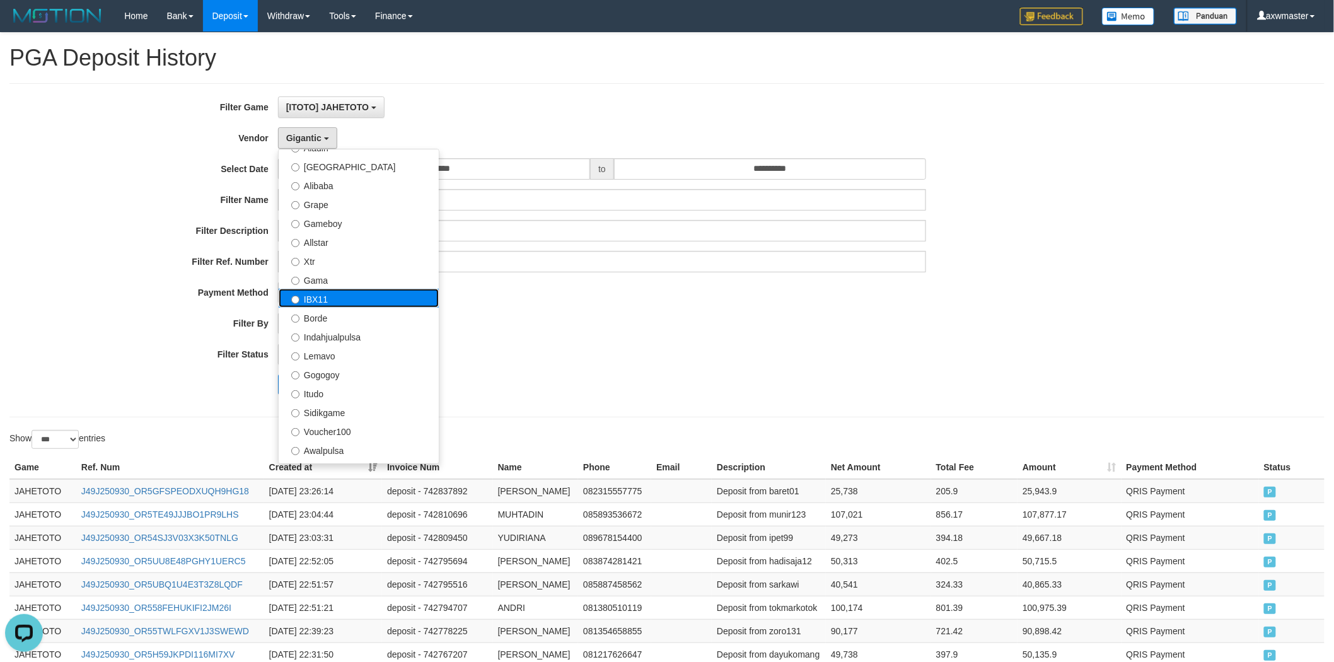
click at [354, 295] on label "IBX11" at bounding box center [359, 298] width 160 height 19
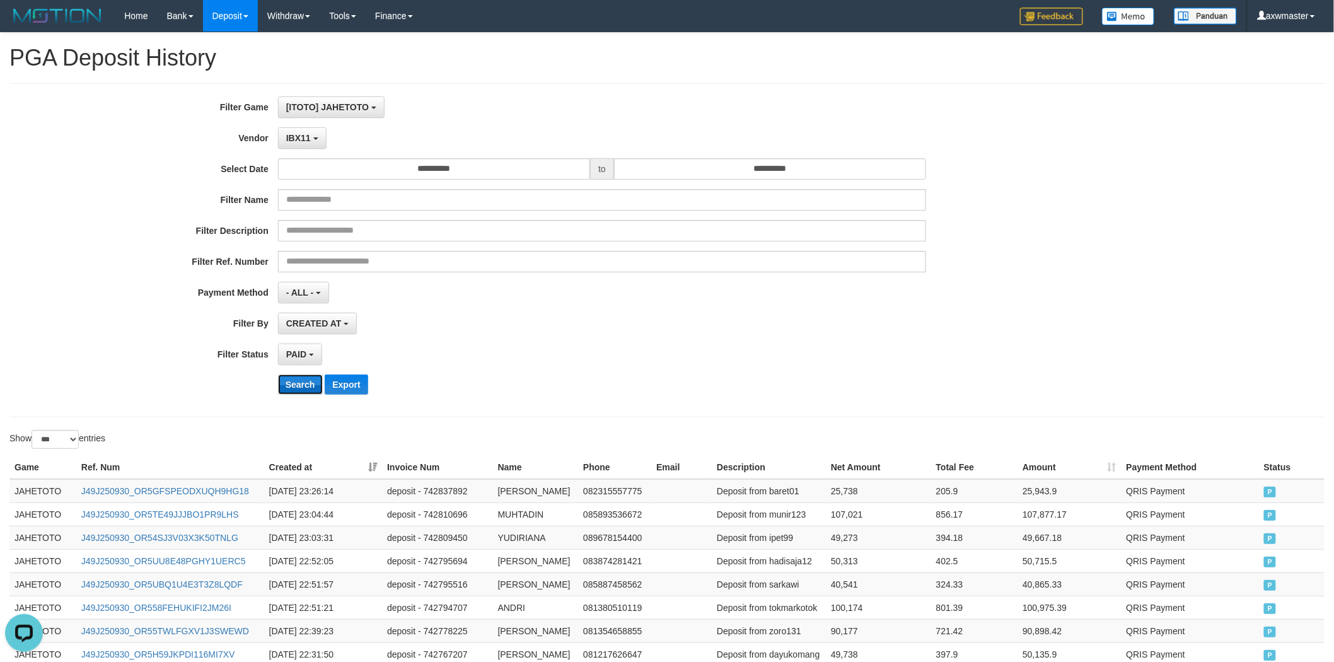
click at [303, 385] on button "Search" at bounding box center [300, 385] width 45 height 20
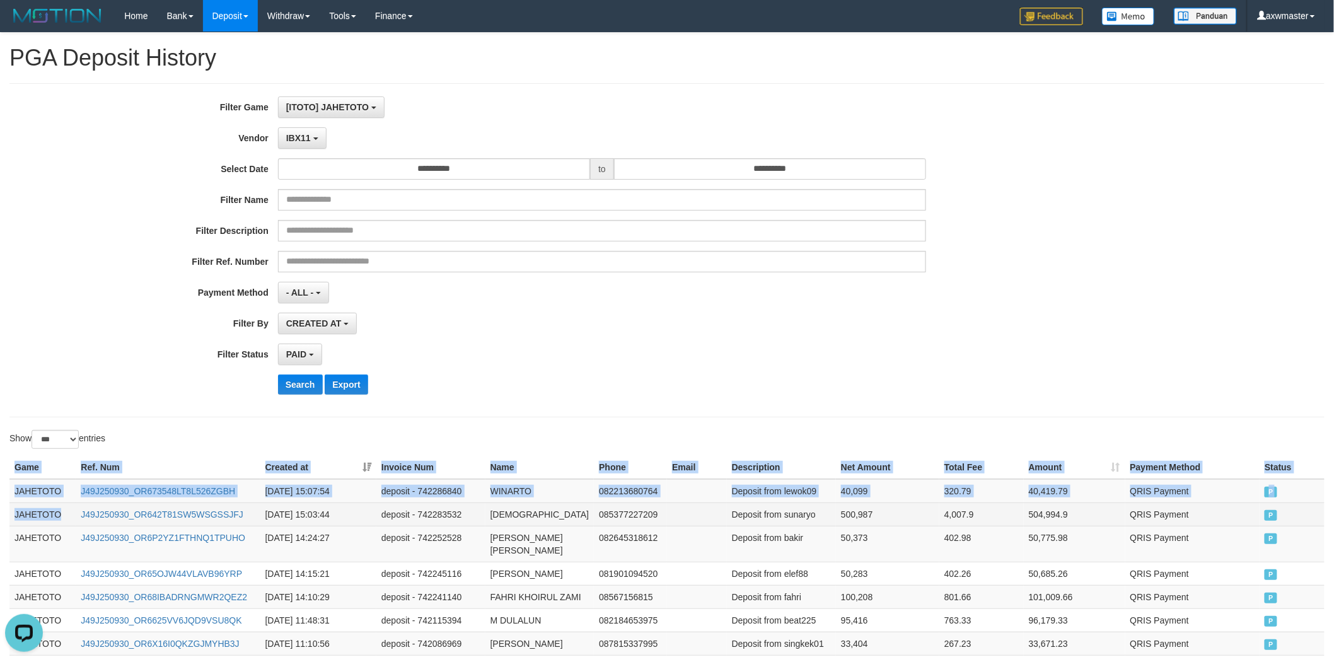
drag, startPoint x: 13, startPoint y: 496, endPoint x: 61, endPoint y: 518, distance: 53.0
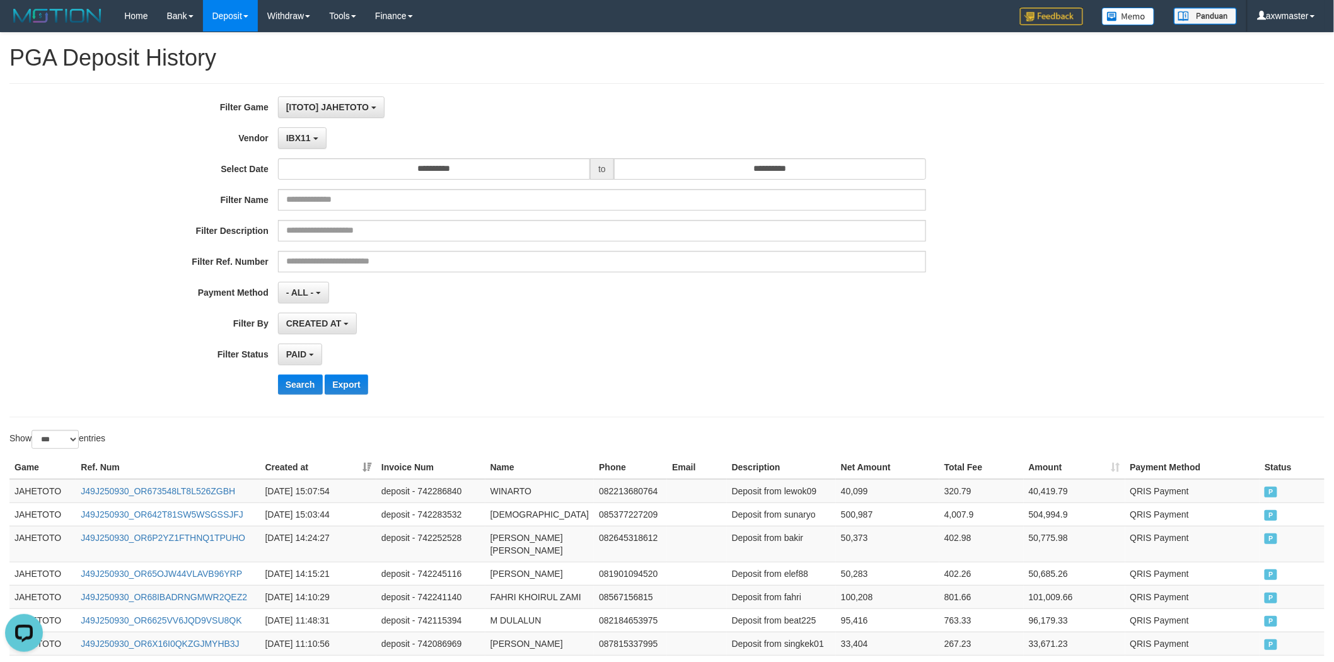
click at [159, 443] on div "Show ** ** ** *** entries" at bounding box center [333, 441] width 648 height 22
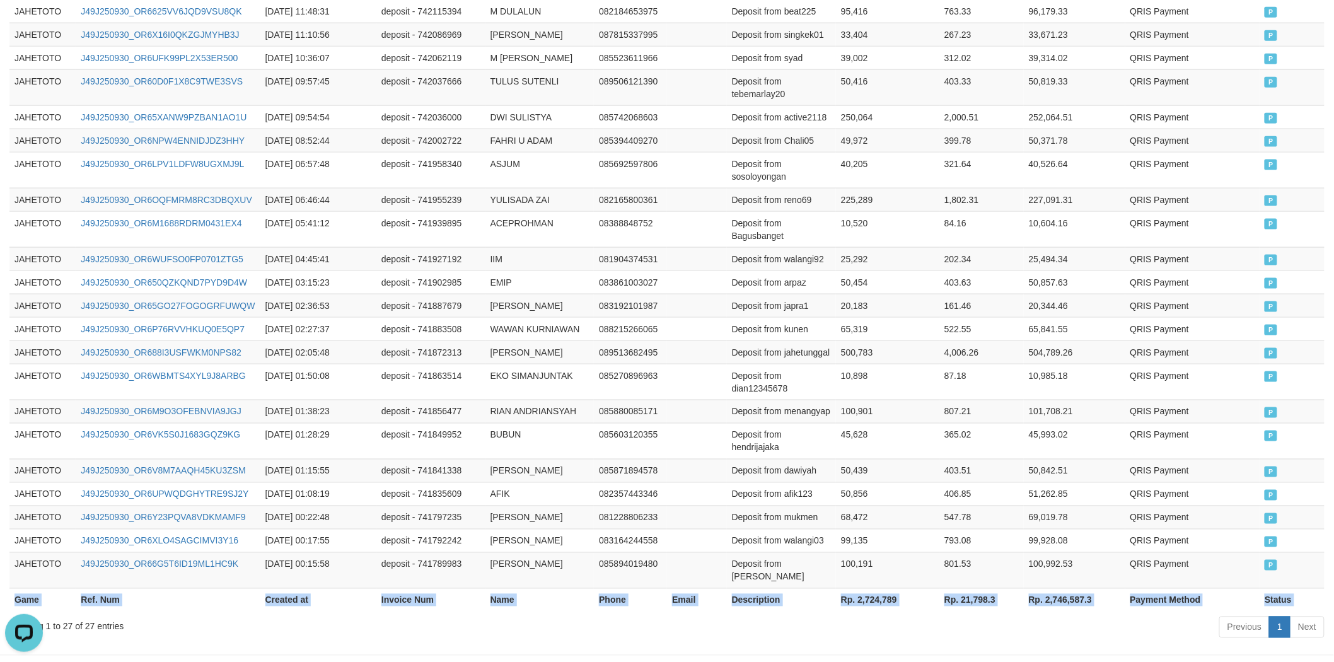
scroll to position [801, 0]
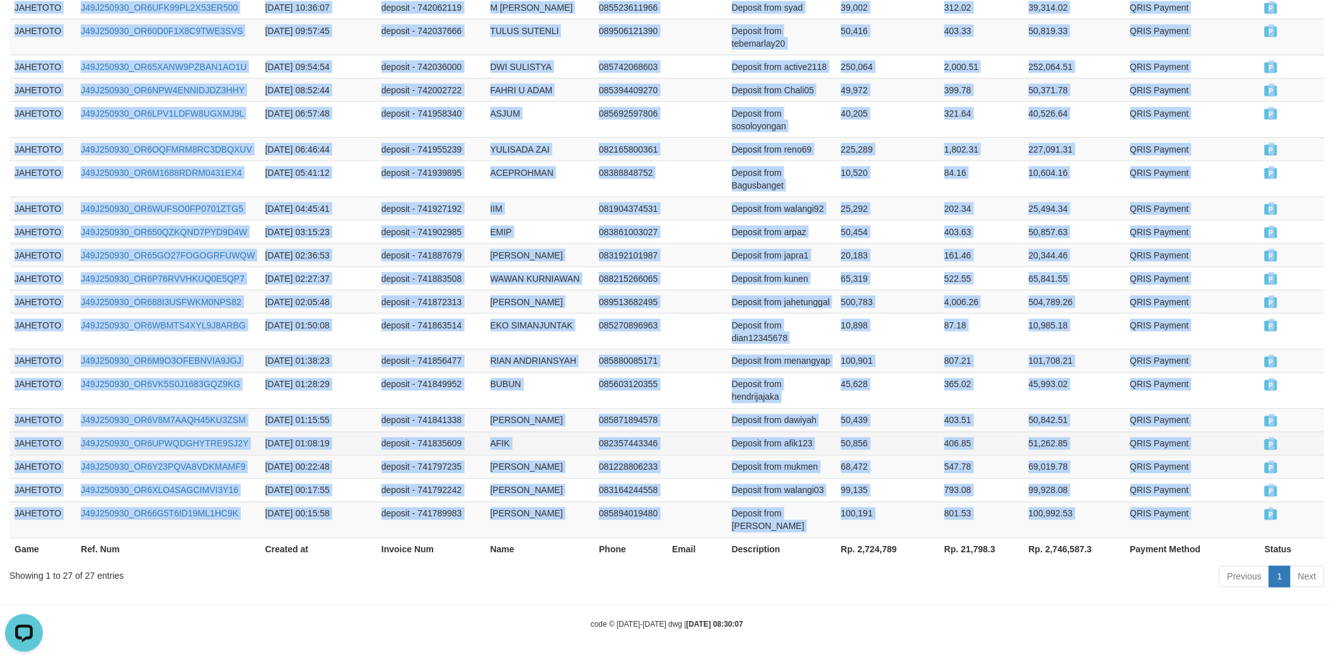
drag, startPoint x: 16, startPoint y: 492, endPoint x: 489, endPoint y: 400, distance: 481.7
click at [1284, 494] on tbody "JAHETOTO J49J250930_OR673548LT8L526ZGBH [DATE] 15:07:54 deposit - 742286840 WIN…" at bounding box center [666, 179] width 1315 height 719
copy tbody "JAHETOTO J49J250930_OR673548LT8L526ZGBH [DATE] 15:07:54 deposit - 742286840 WIN…"
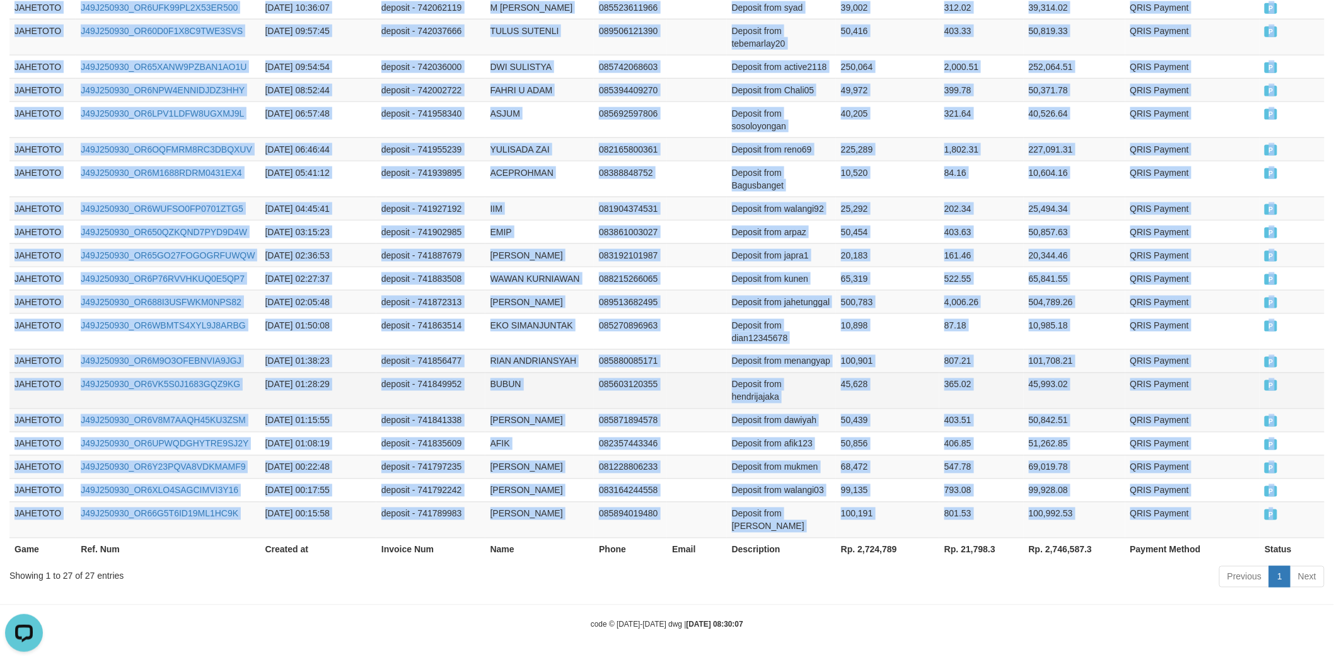
drag, startPoint x: 789, startPoint y: 391, endPoint x: 686, endPoint y: 366, distance: 106.3
click at [789, 409] on td "Deposit from dawiyah" at bounding box center [781, 420] width 109 height 23
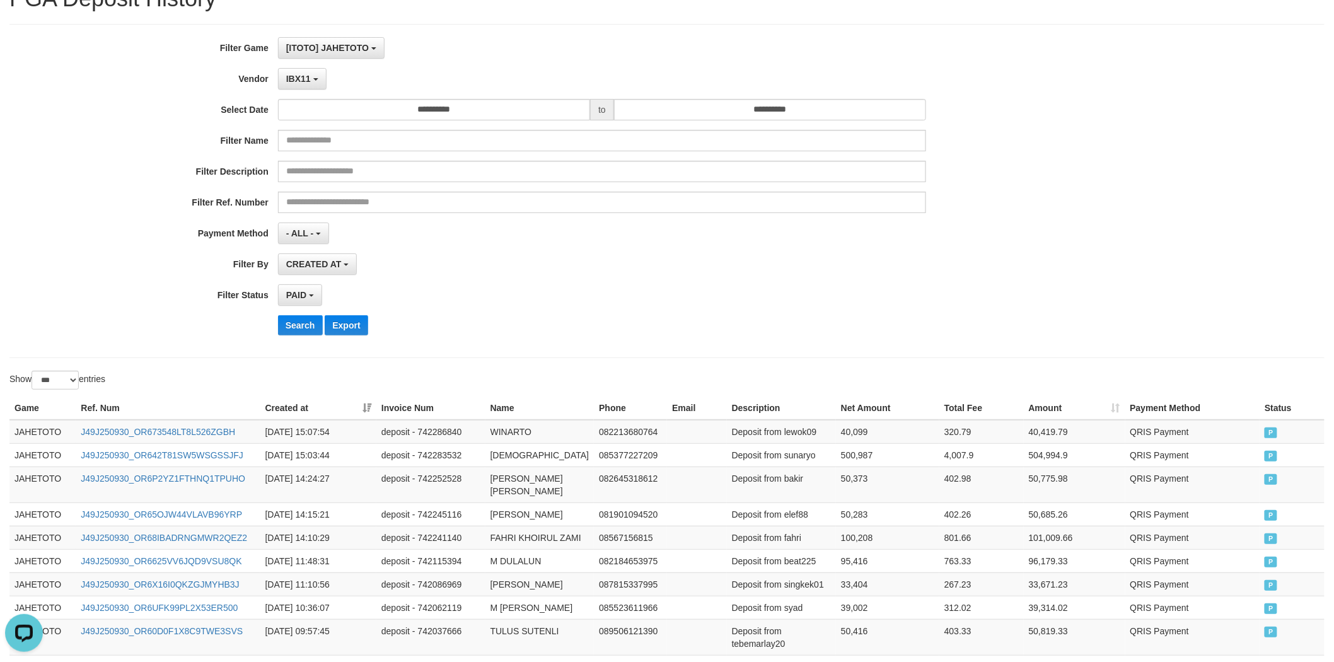
scroll to position [0, 0]
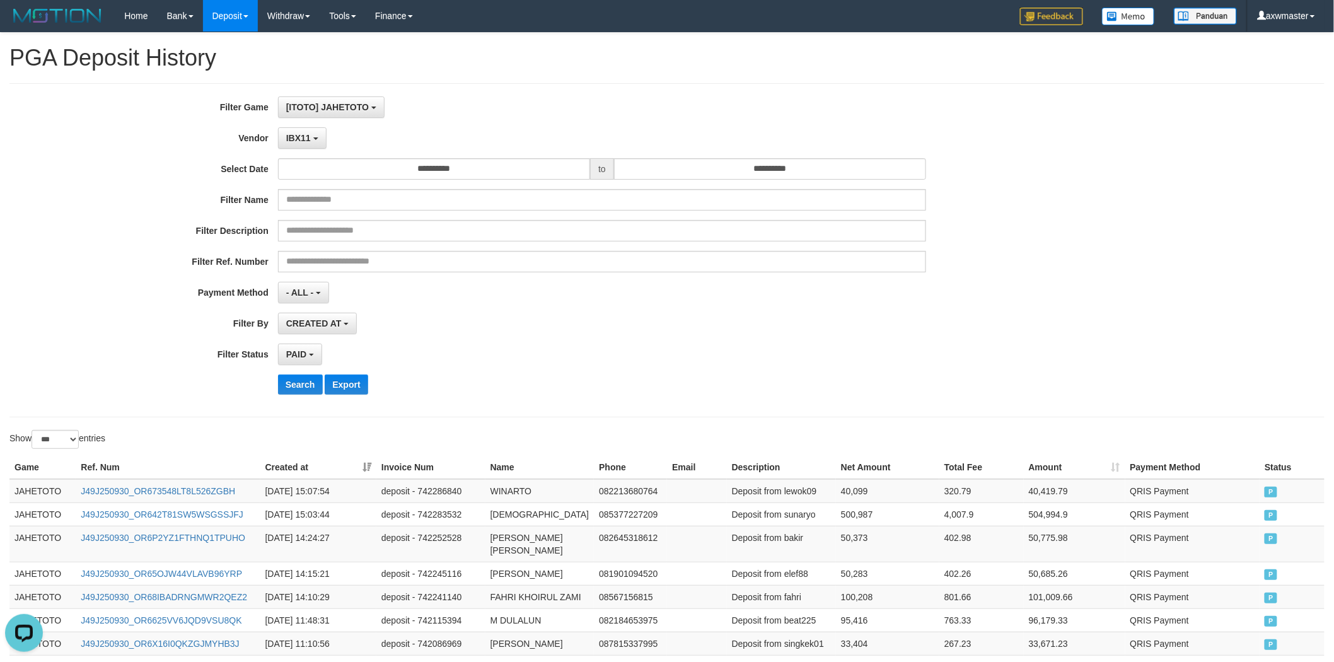
click at [317, 150] on div "**********" at bounding box center [556, 250] width 1112 height 308
click at [304, 134] on span "IBX11" at bounding box center [298, 138] width 25 height 10
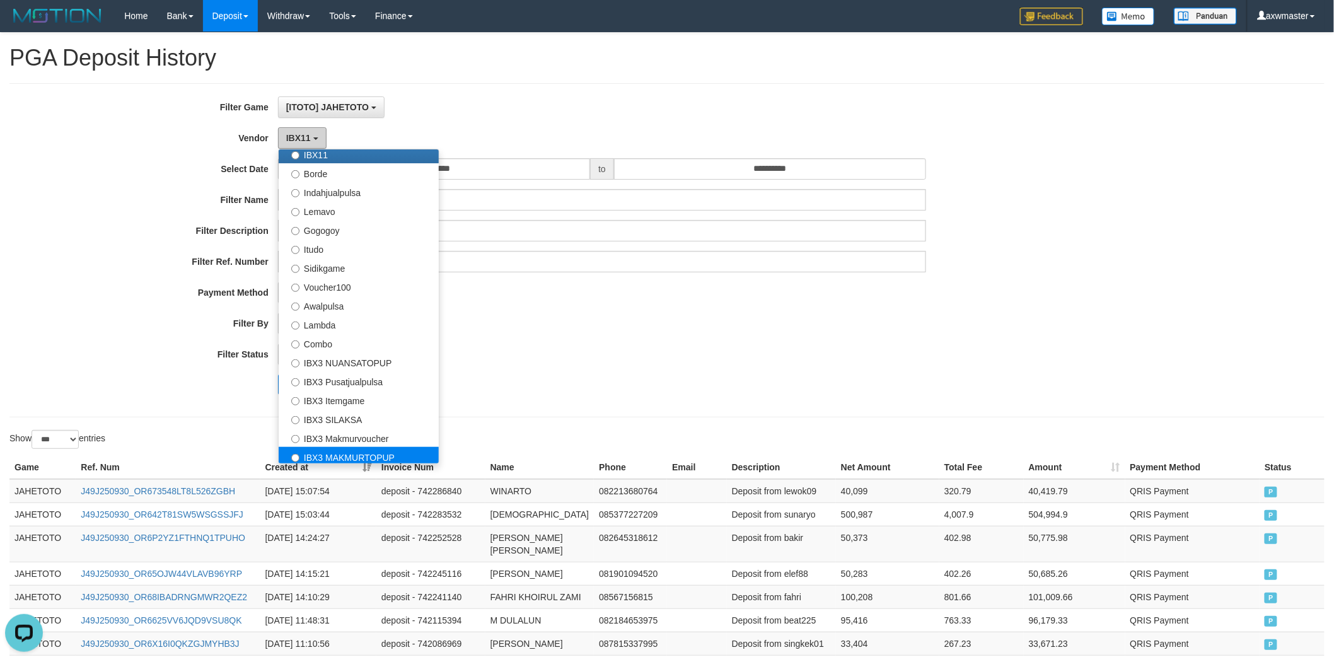
scroll to position [469, 0]
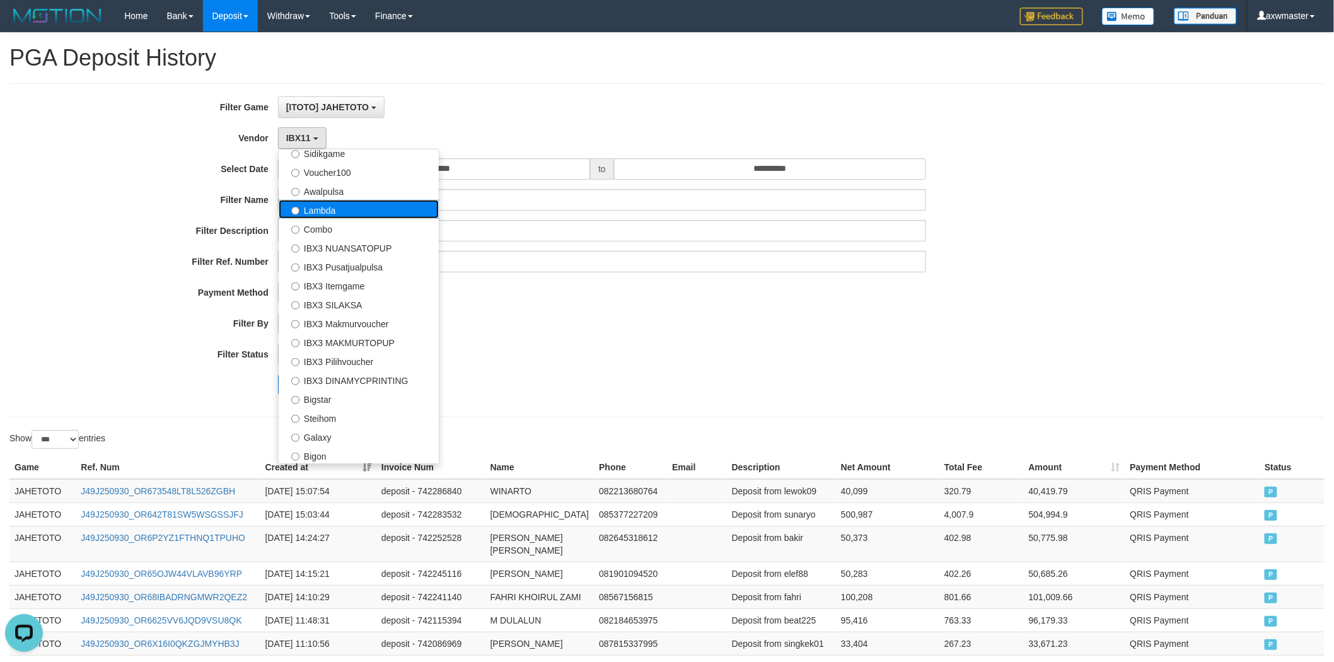
click at [330, 207] on label "Lambda" at bounding box center [359, 209] width 160 height 19
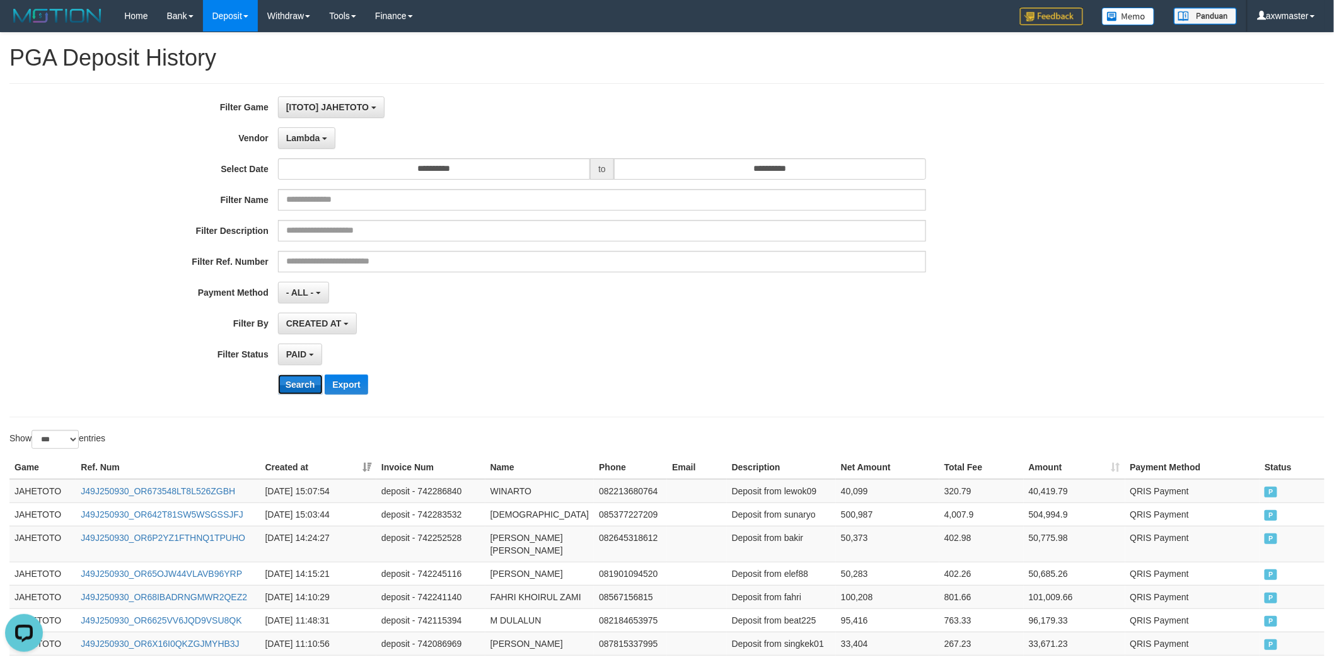
click at [297, 382] on button "Search" at bounding box center [300, 385] width 45 height 20
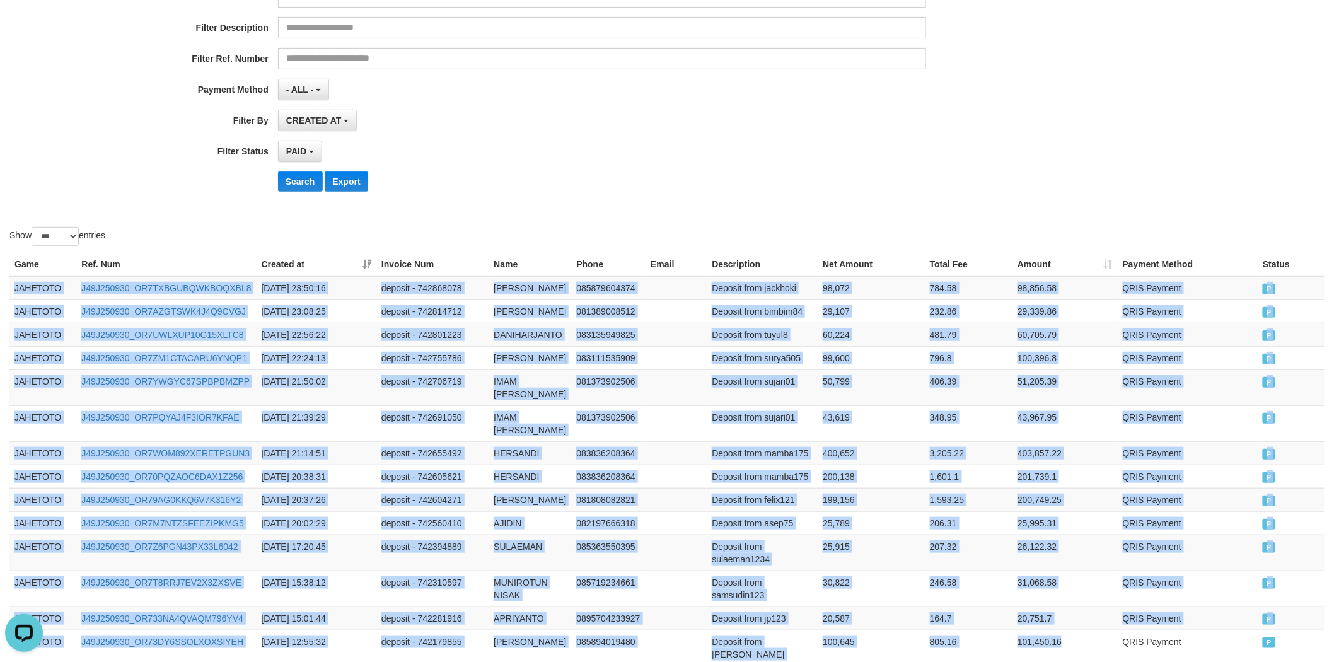
scroll to position [487, 0]
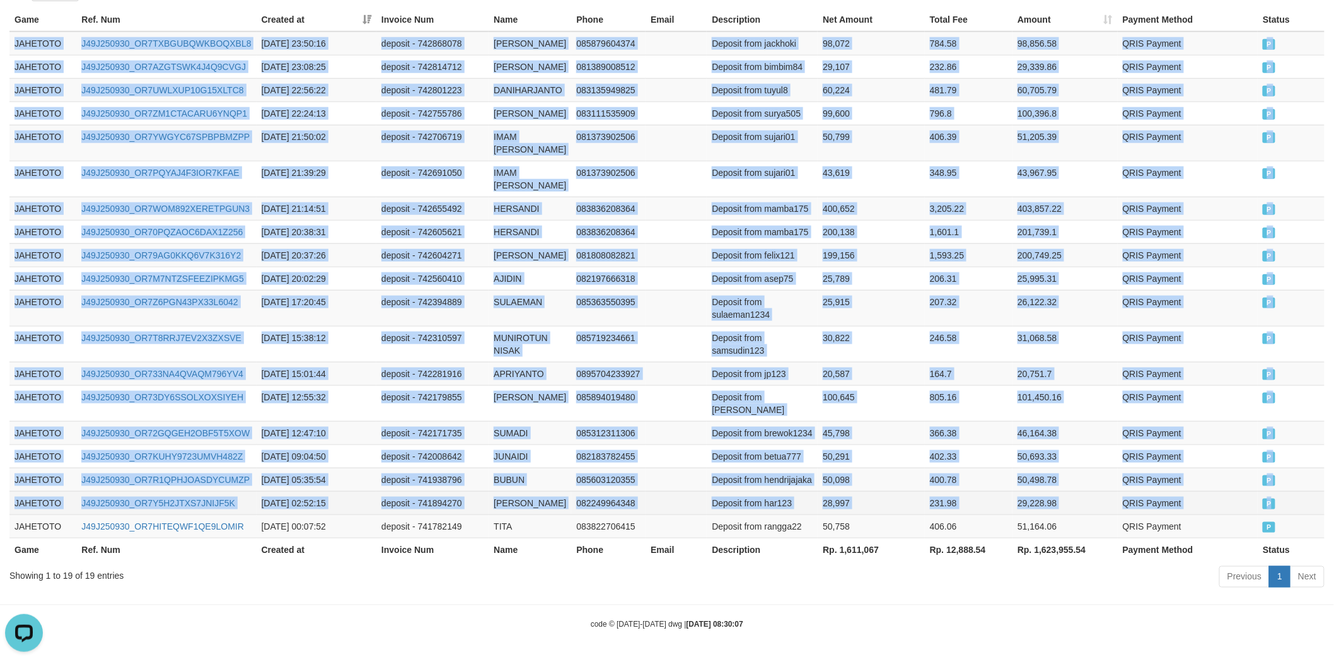
copy tbody "JAHETOTO J49J250930_OR7TXBGUBQWKBOQXBL8 [DATE] 23:50:16 deposit - 742868078 JOK…"
drag, startPoint x: 13, startPoint y: 492, endPoint x: 1310, endPoint y: 506, distance: 1297.1
click at [1310, 506] on tbody "JAHETOTO J49J250930_OR7TXBGUBQWKBOQXBL8 [DATE] 23:50:16 deposit - 742868078 JOK…" at bounding box center [666, 285] width 1315 height 507
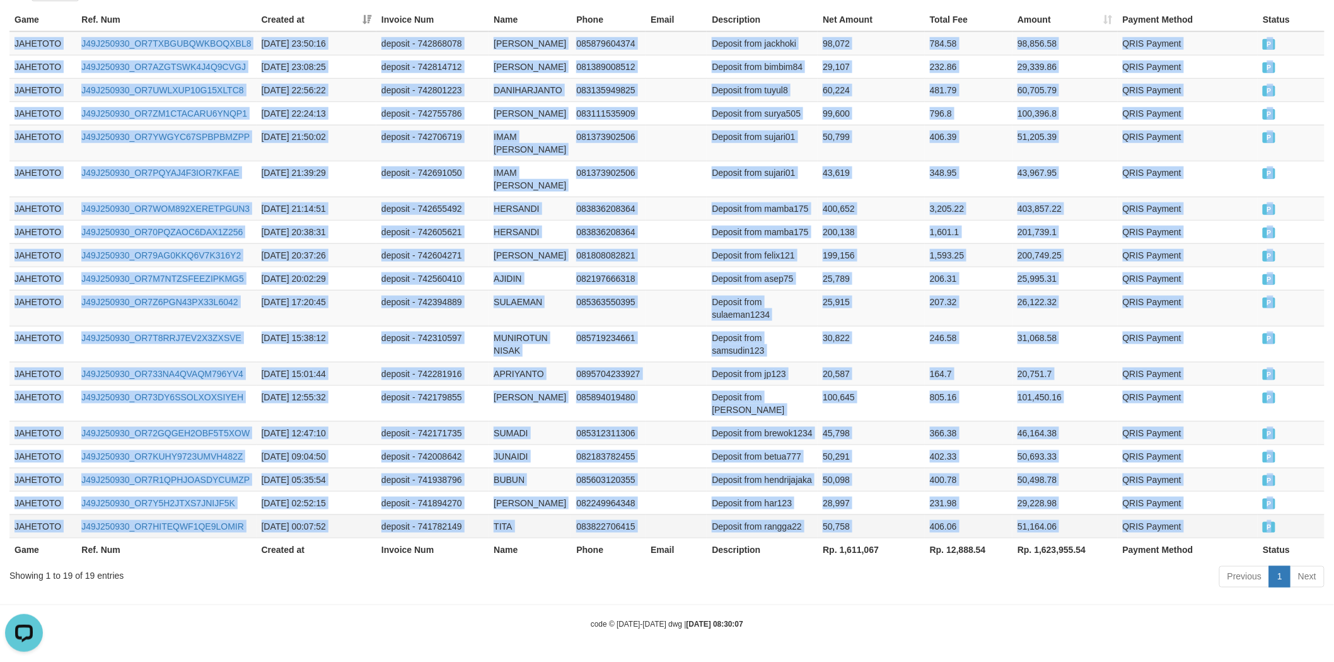
click at [1291, 524] on td "P" at bounding box center [1291, 526] width 67 height 23
copy tbody "JAHETOTO J49J250930_OR7TXBGUBQWKBOQXBL8 [DATE] 23:50:16 deposit - 742868078 JOK…"
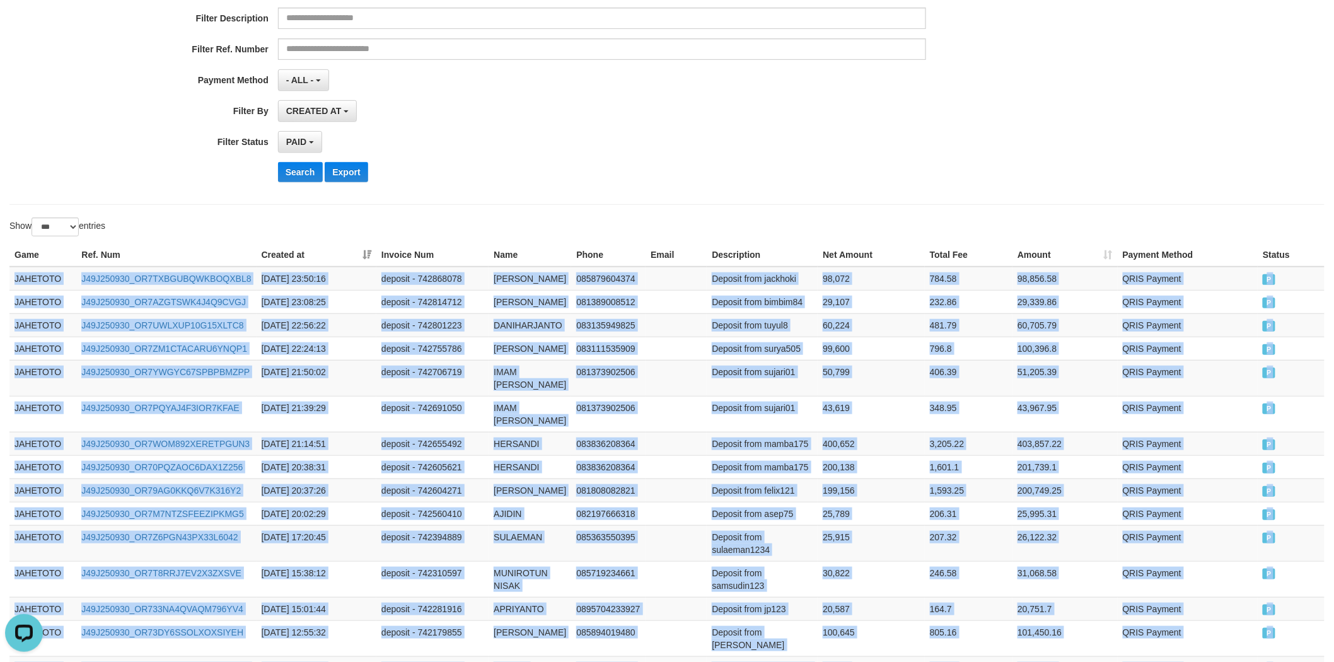
scroll to position [0, 0]
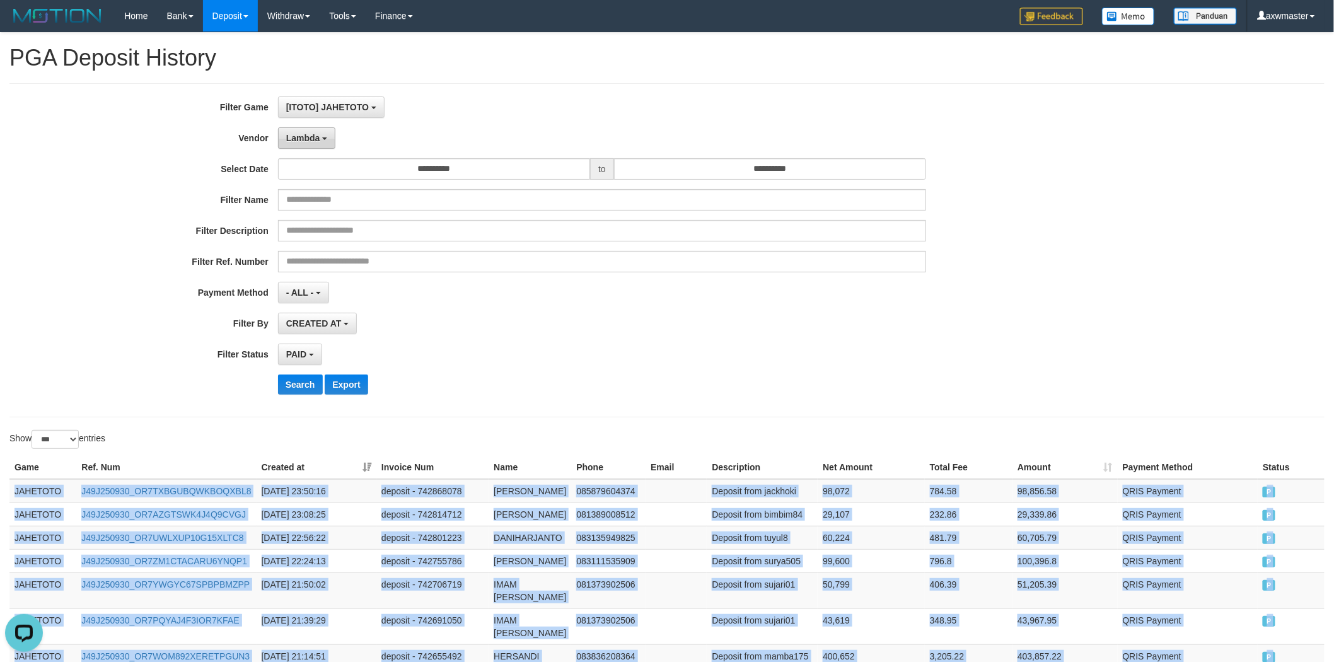
click at [326, 139] on button "Lambda" at bounding box center [307, 137] width 58 height 21
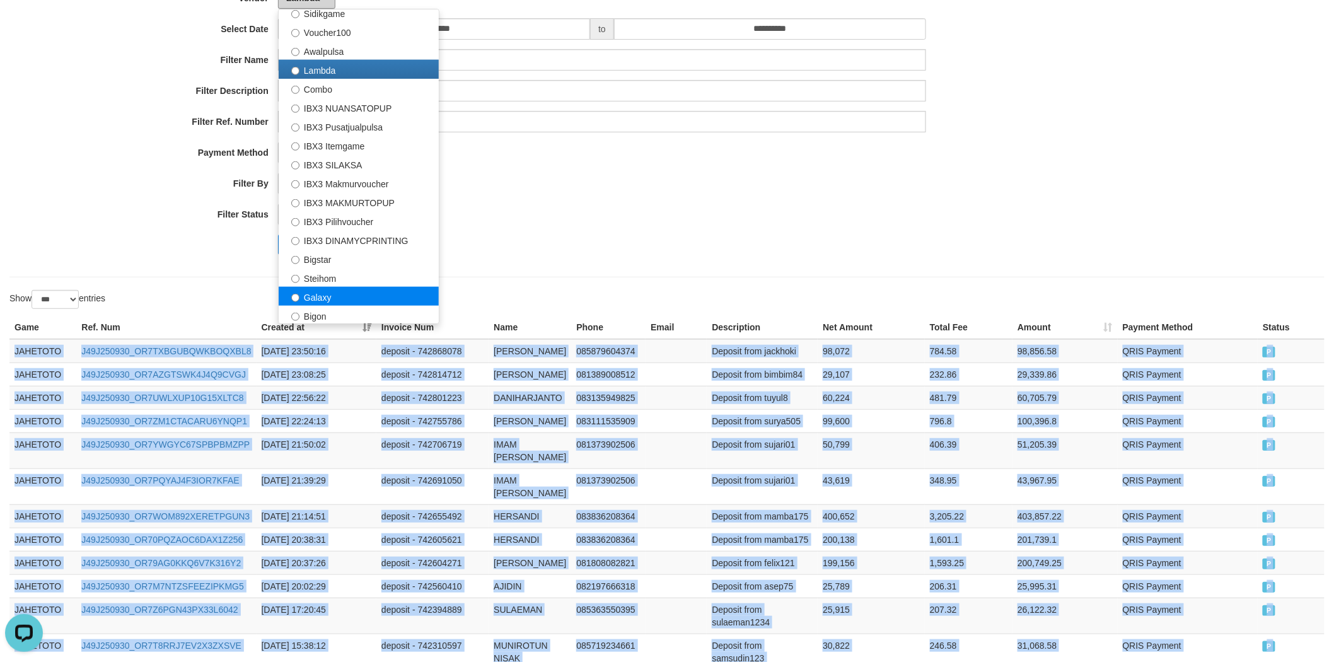
scroll to position [210, 0]
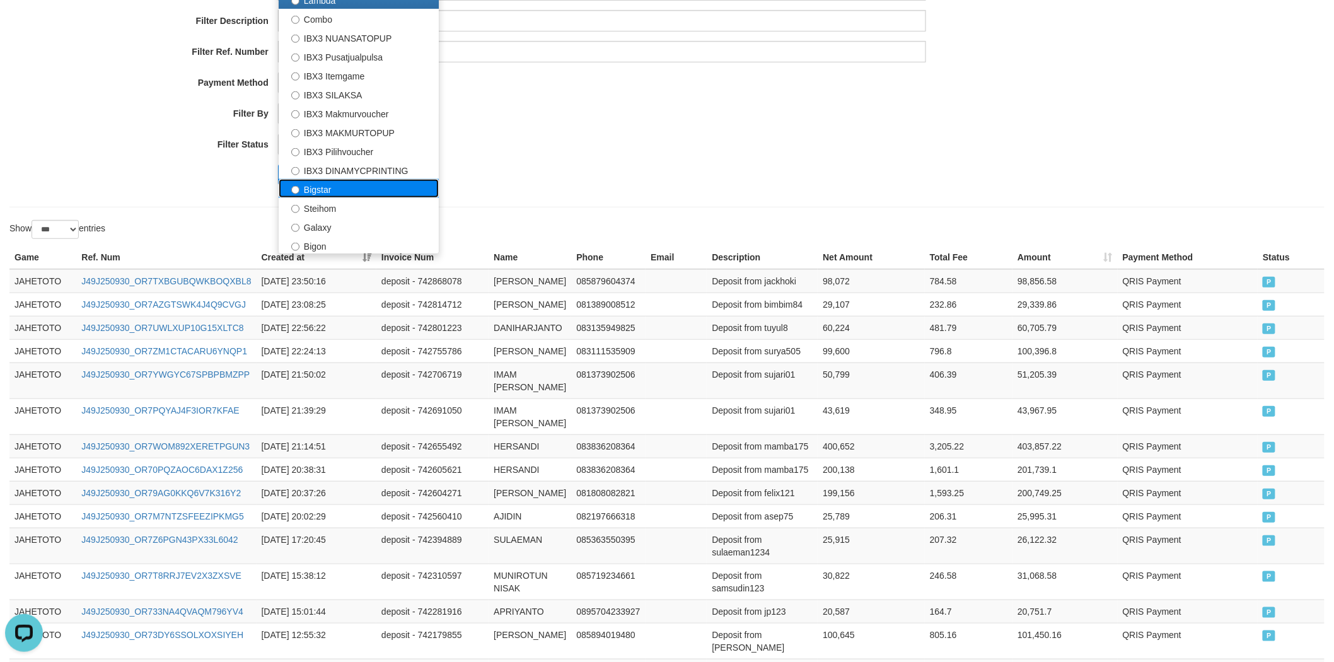
click at [391, 186] on label "Bigstar" at bounding box center [359, 188] width 160 height 19
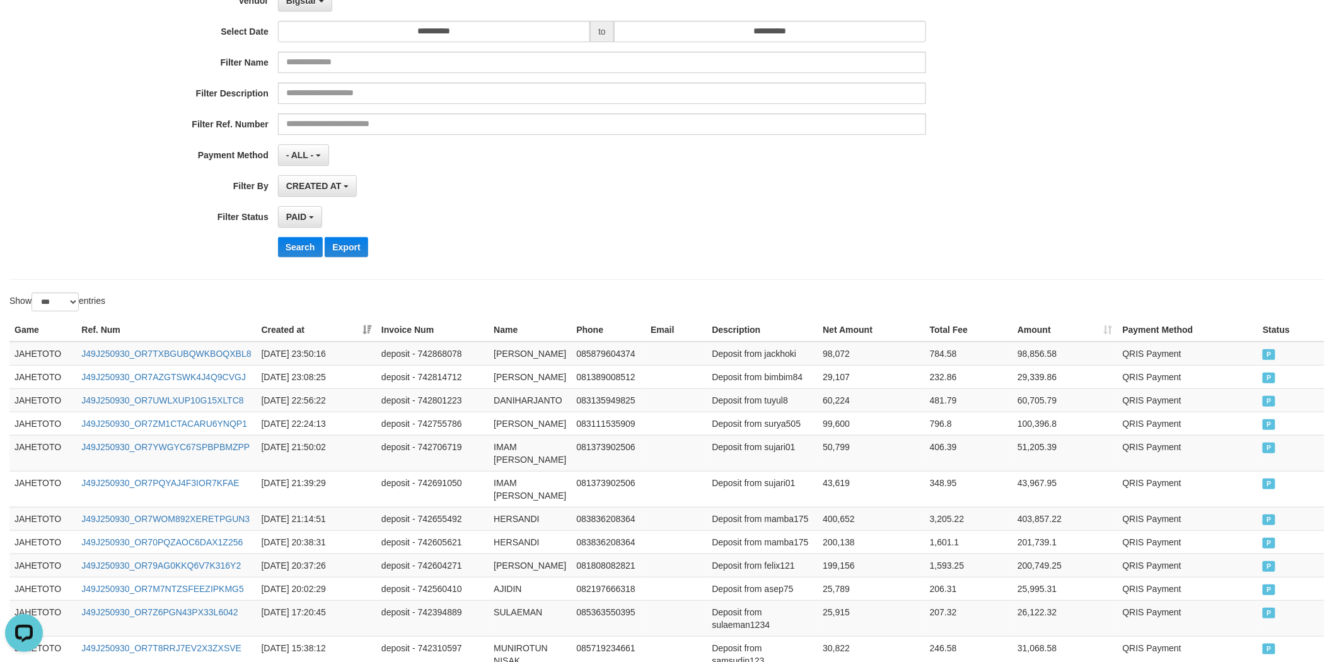
scroll to position [70, 0]
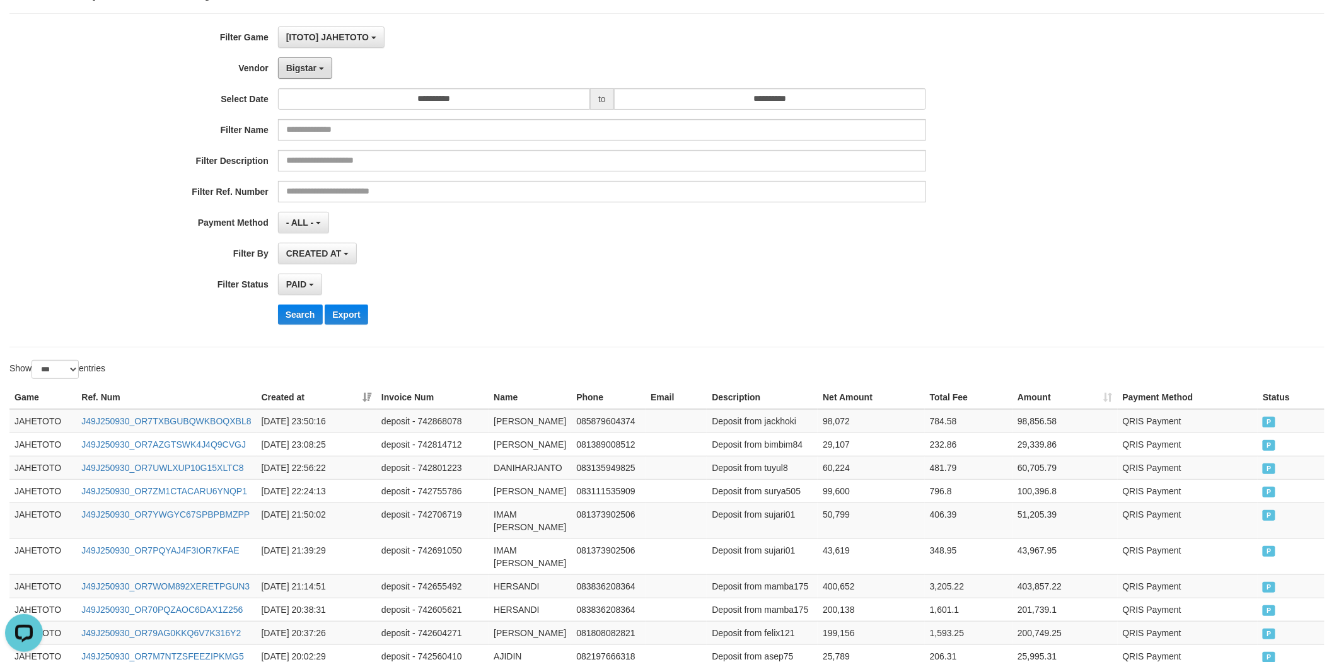
drag, startPoint x: 317, startPoint y: 73, endPoint x: 317, endPoint y: 98, distance: 25.2
click at [316, 73] on button "Bigstar" at bounding box center [305, 67] width 54 height 21
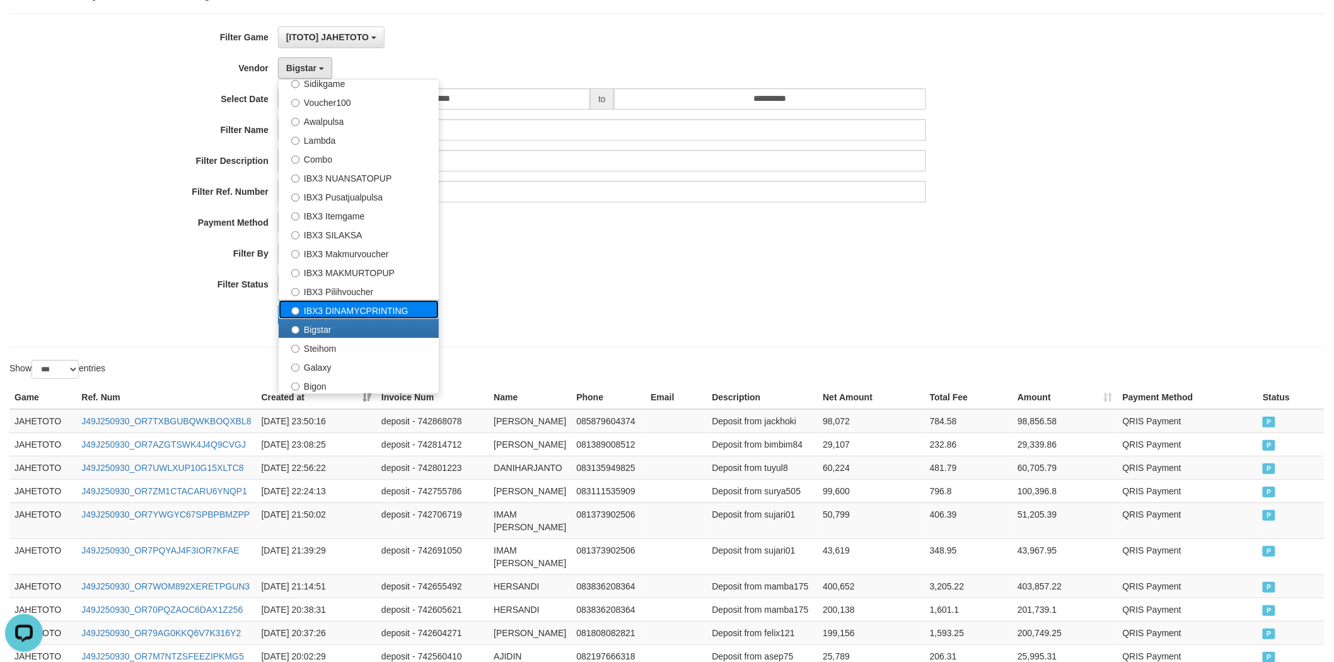
click at [345, 300] on label "IBX3 DINAMYCPRINTING" at bounding box center [359, 309] width 160 height 19
select select "**********"
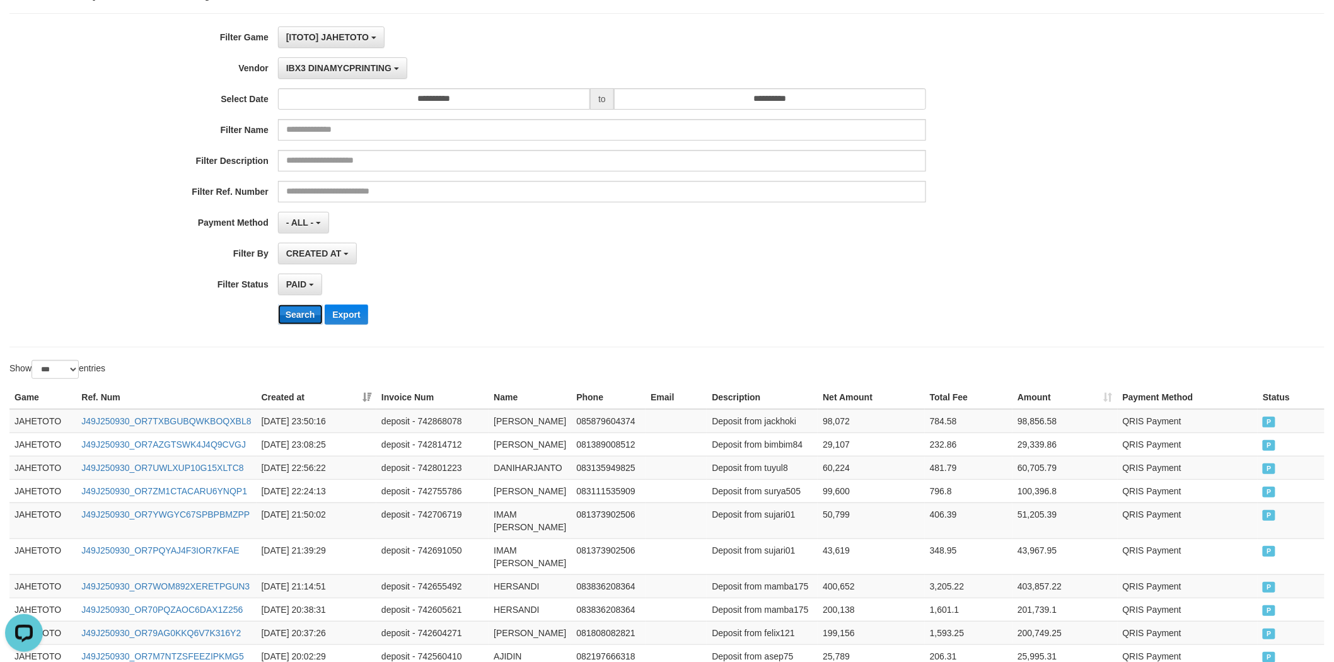
click at [310, 317] on button "Search" at bounding box center [300, 315] width 45 height 20
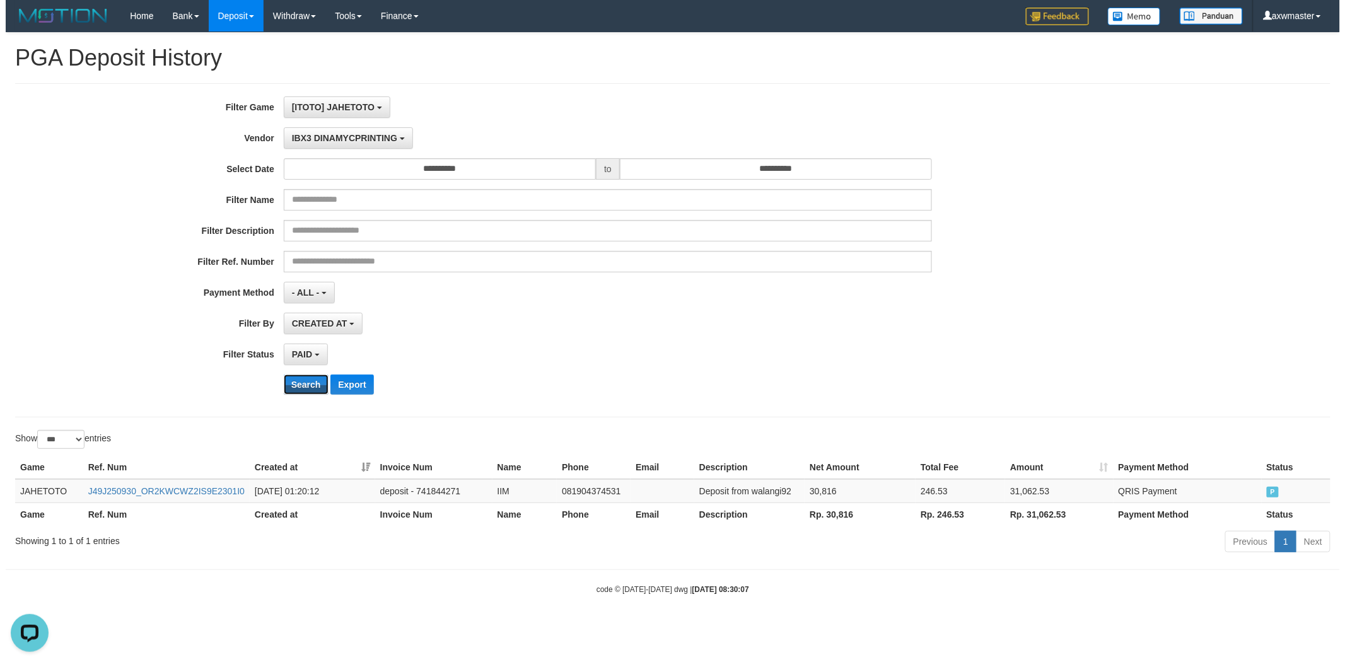
scroll to position [0, 0]
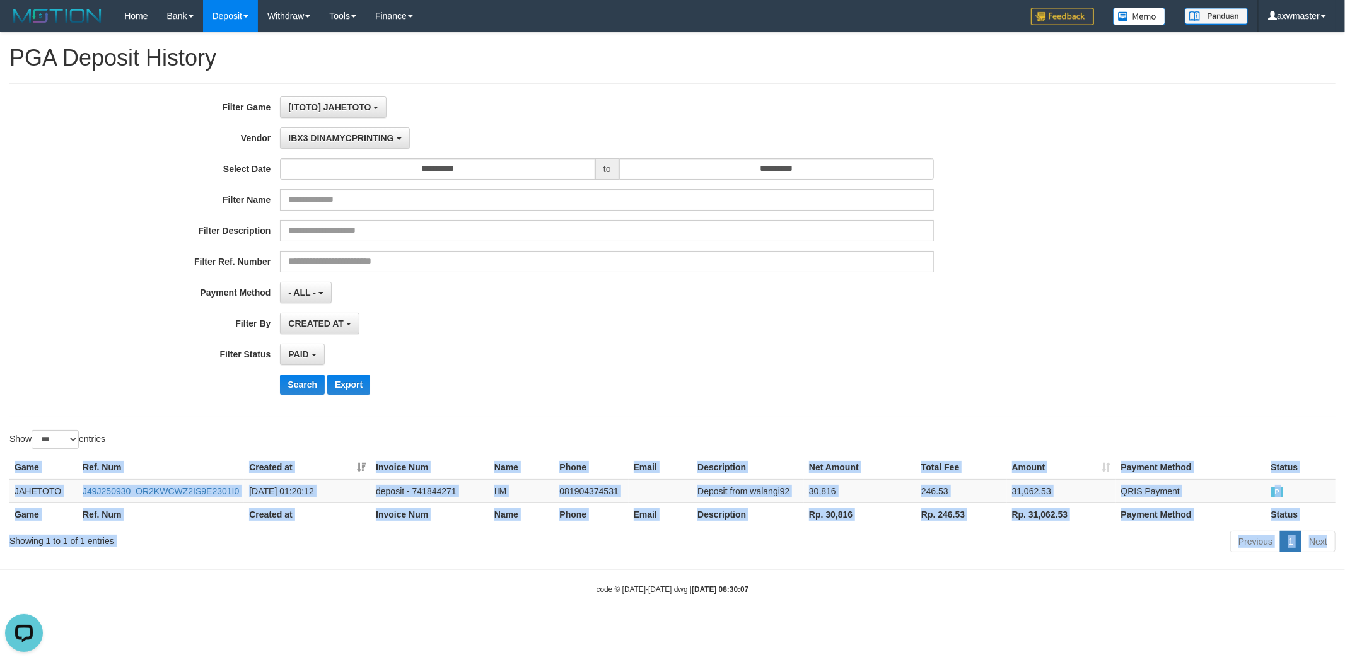
drag, startPoint x: 4, startPoint y: 487, endPoint x: 1279, endPoint y: 566, distance: 1277.4
click at [1279, 566] on body "Toggle navigation Home Bank Account List Load By Website Group [ITOTO] AKARTOTO…" at bounding box center [672, 313] width 1345 height 627
drag, startPoint x: 1327, startPoint y: 506, endPoint x: 1323, endPoint y: 499, distance: 8.5
click at [1327, 506] on th "Status" at bounding box center [1300, 514] width 69 height 23
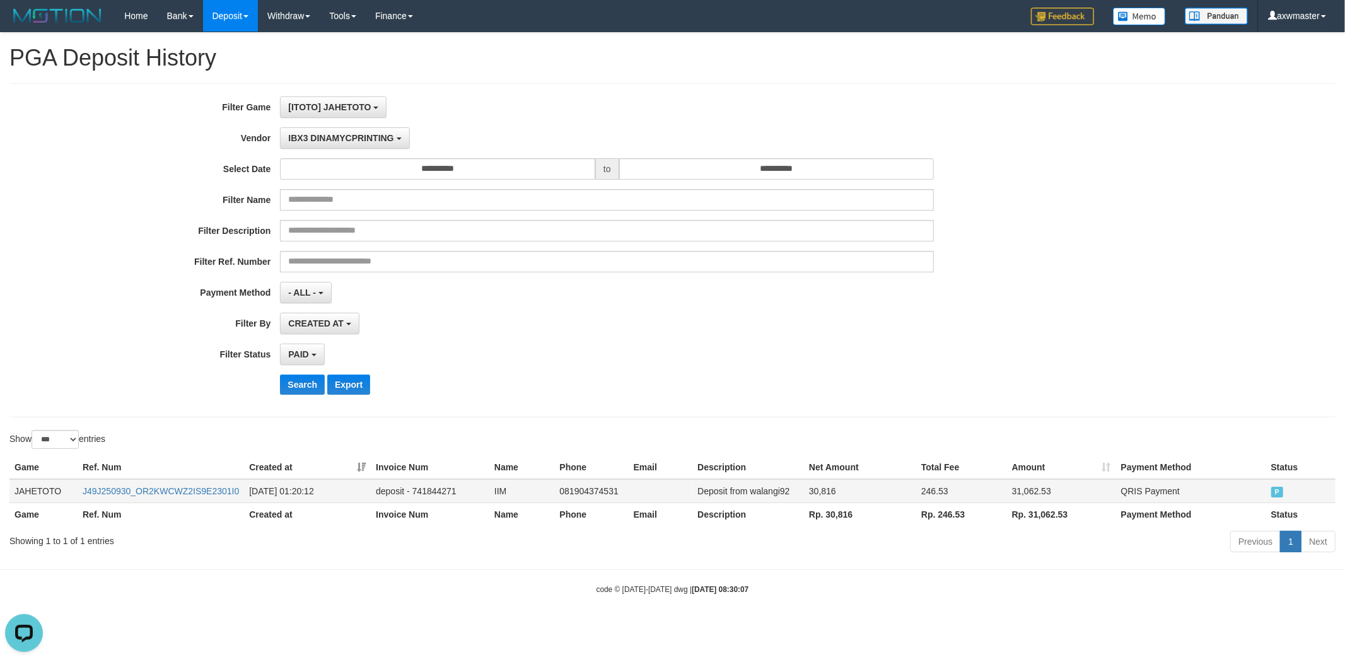
click at [1310, 494] on td "P" at bounding box center [1300, 491] width 69 height 24
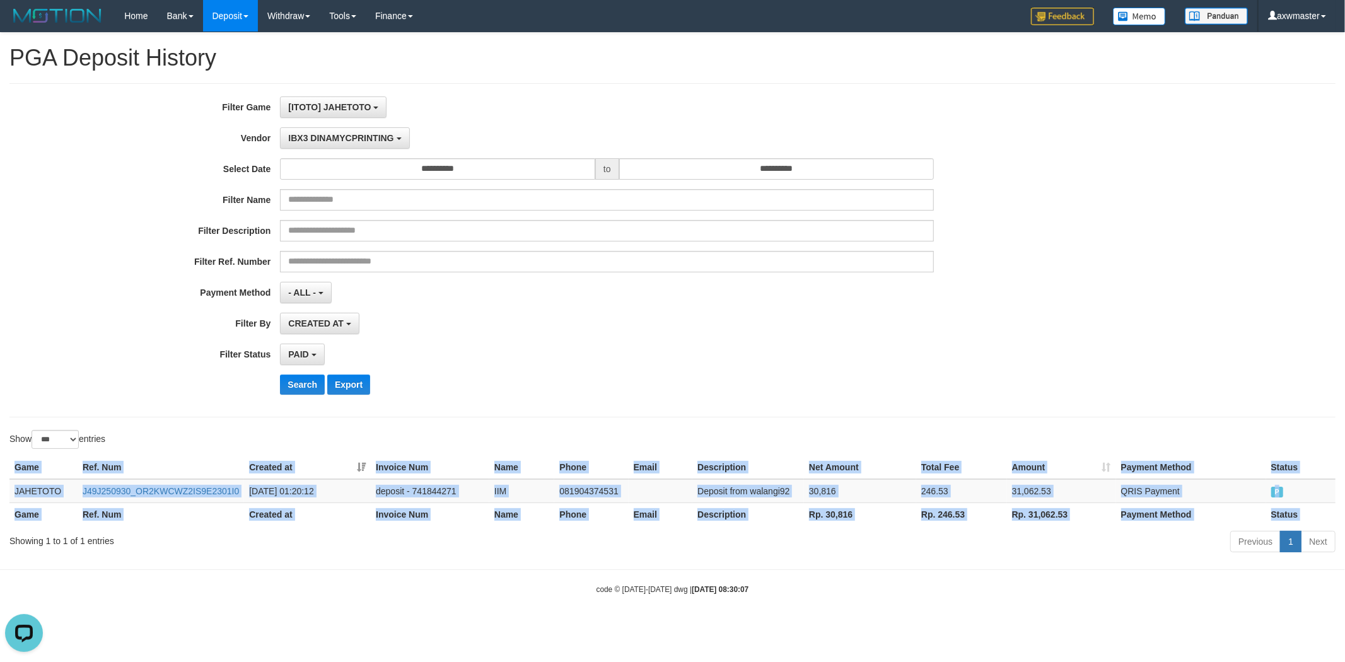
click at [3, 486] on div "Game Ref. Num Created at Invoice Num Name Phone Email Description Net Amount To…" at bounding box center [672, 491] width 1345 height 78
click at [18, 487] on td "JAHETOTO" at bounding box center [43, 491] width 68 height 24
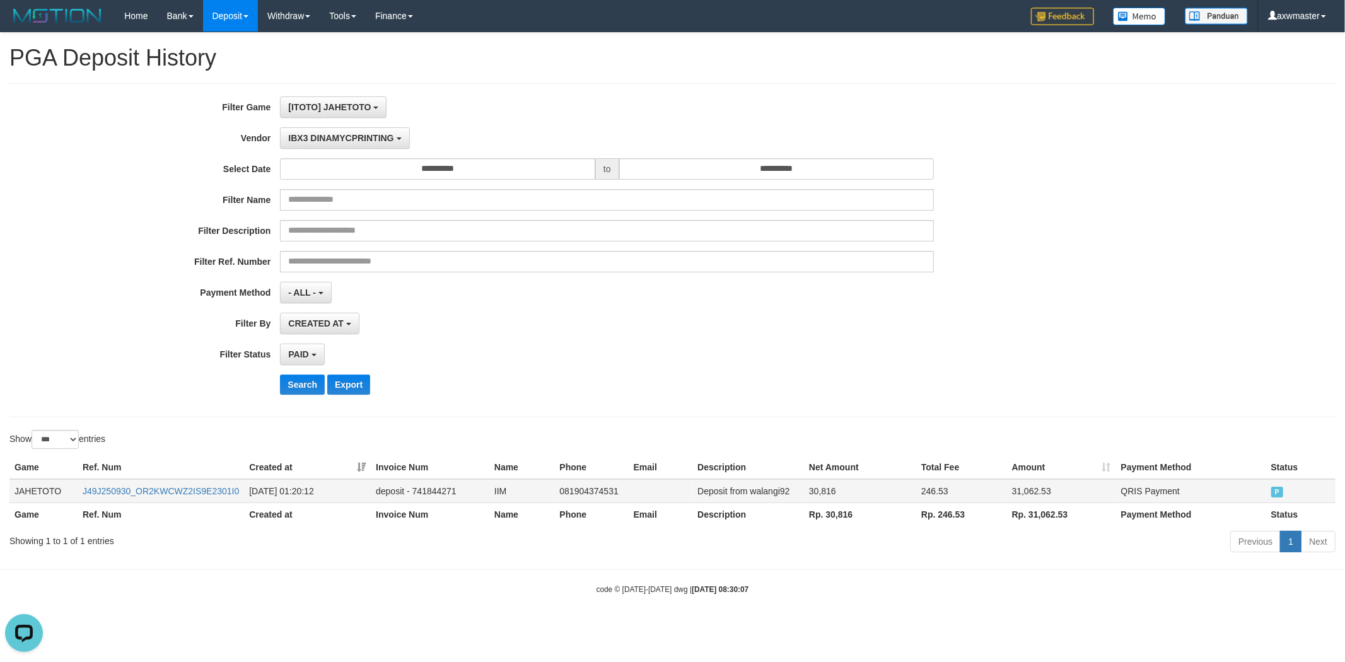
click at [11, 498] on td "JAHETOTO" at bounding box center [43, 491] width 68 height 24
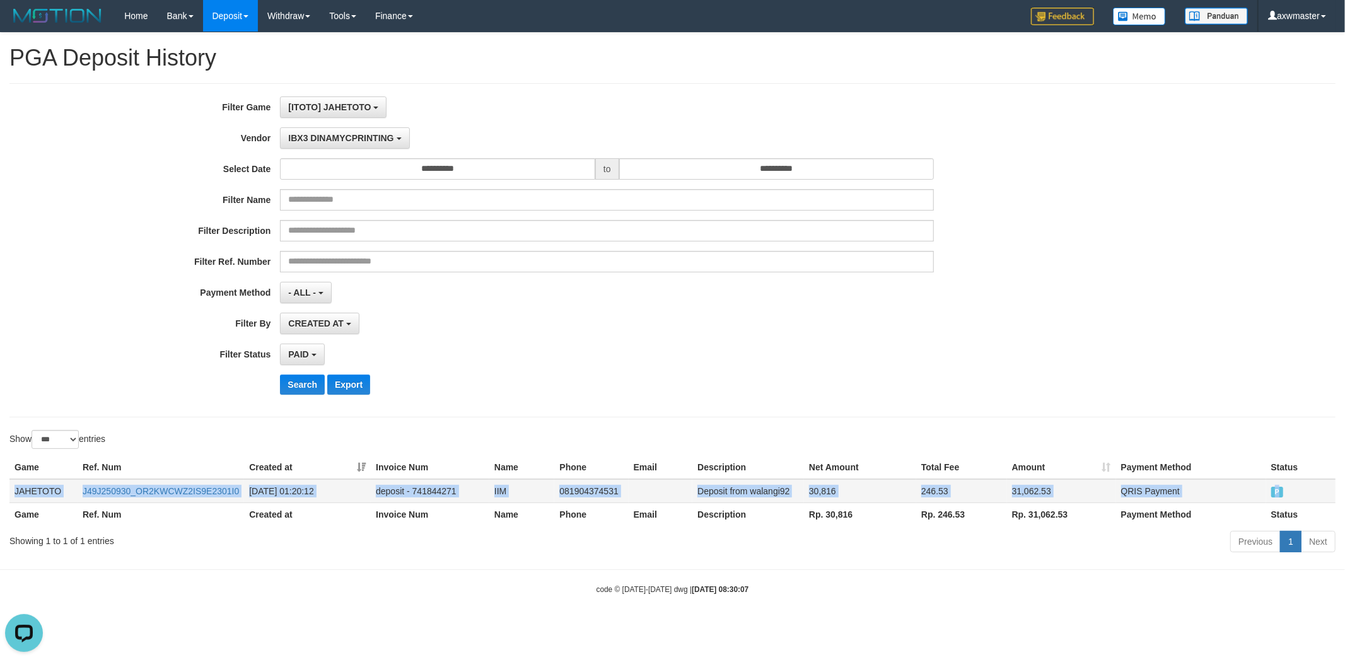
drag, startPoint x: 9, startPoint y: 492, endPoint x: 1296, endPoint y: 494, distance: 1287.6
click at [1296, 494] on tr "JAHETOTO J49J250930_OR2KWCWZ2IS9E2301I0 [DATE] 01:20:12 deposit - 741844271 IIM…" at bounding box center [672, 491] width 1326 height 24
copy tr "JAHETOTO J49J250930_OR2KWCWZ2IS9E2301I0 [DATE] 01:20:12 deposit - 741844271 IIM…"
